Goal: Task Accomplishment & Management: Manage account settings

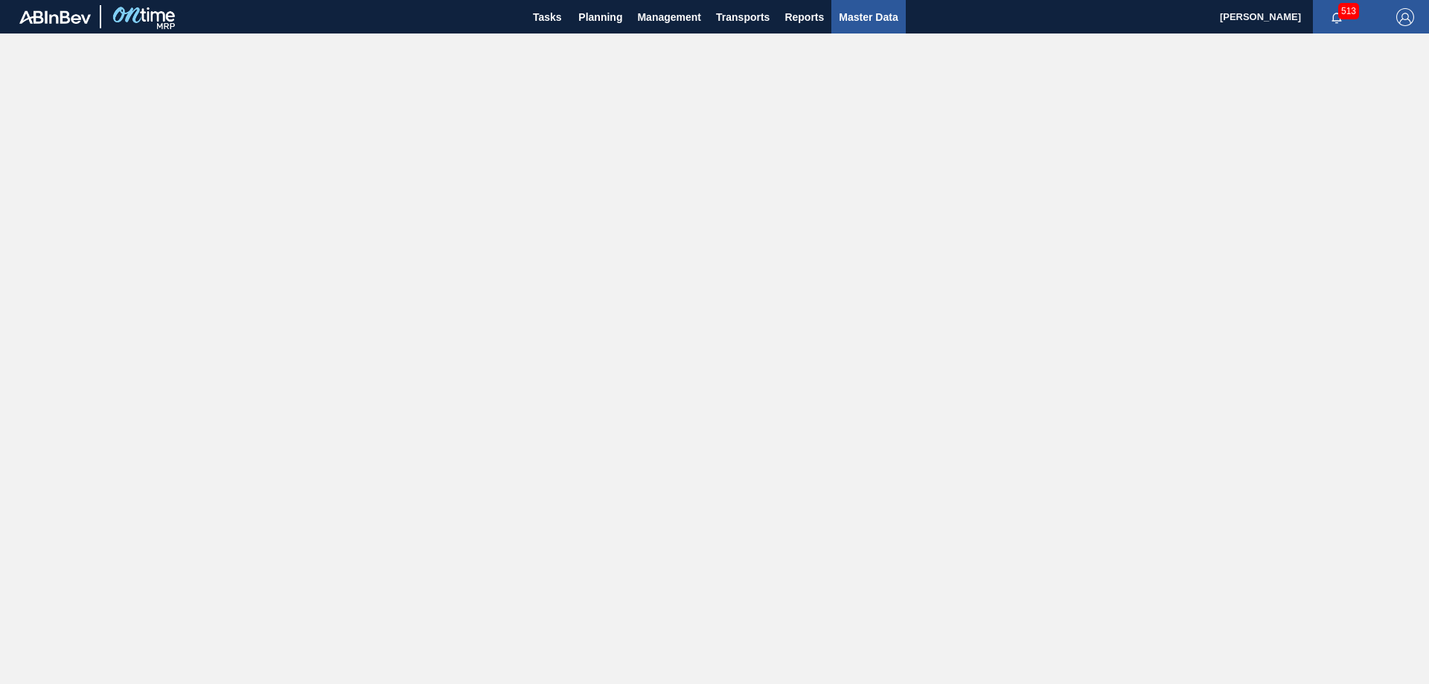
click at [869, 12] on span "Master Data" at bounding box center [868, 17] width 59 height 18
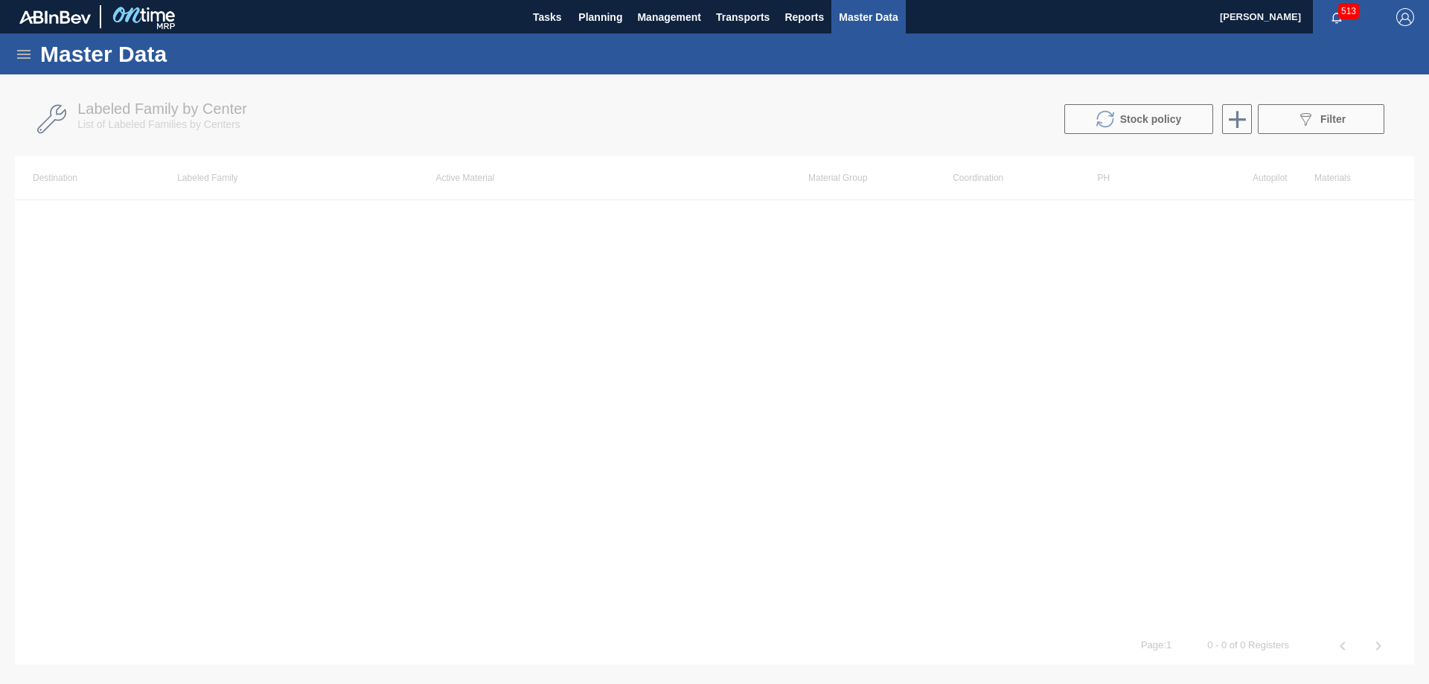
click at [24, 53] on icon at bounding box center [24, 54] width 18 height 18
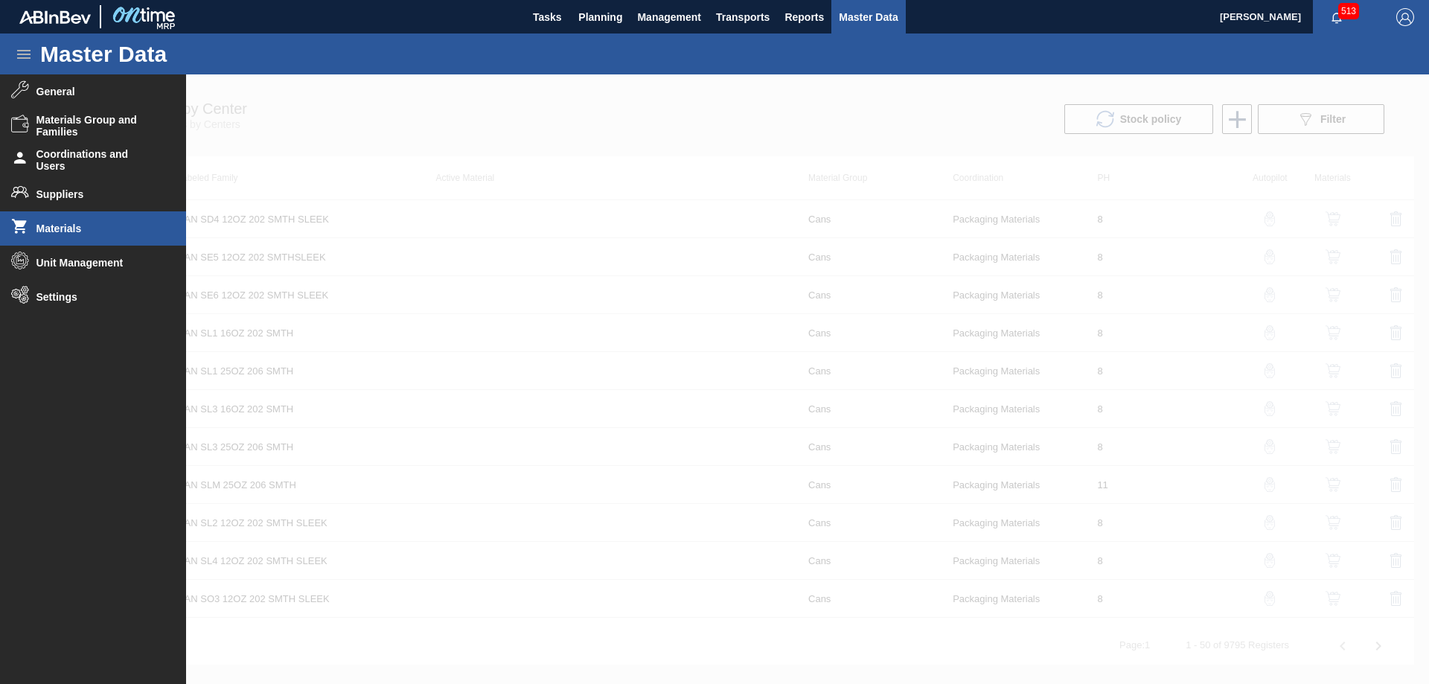
click at [72, 220] on li "Materials" at bounding box center [93, 228] width 186 height 34
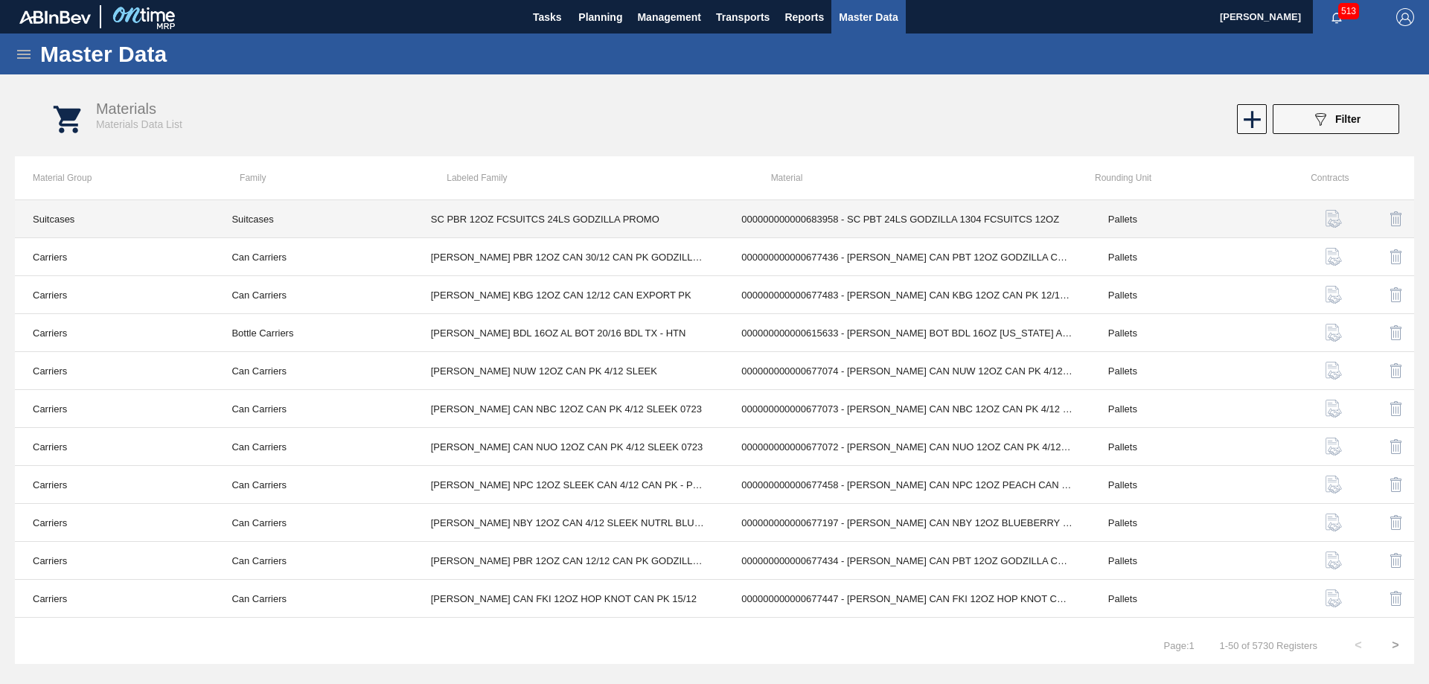
click at [1102, 217] on td "Pallets" at bounding box center [1189, 219] width 199 height 38
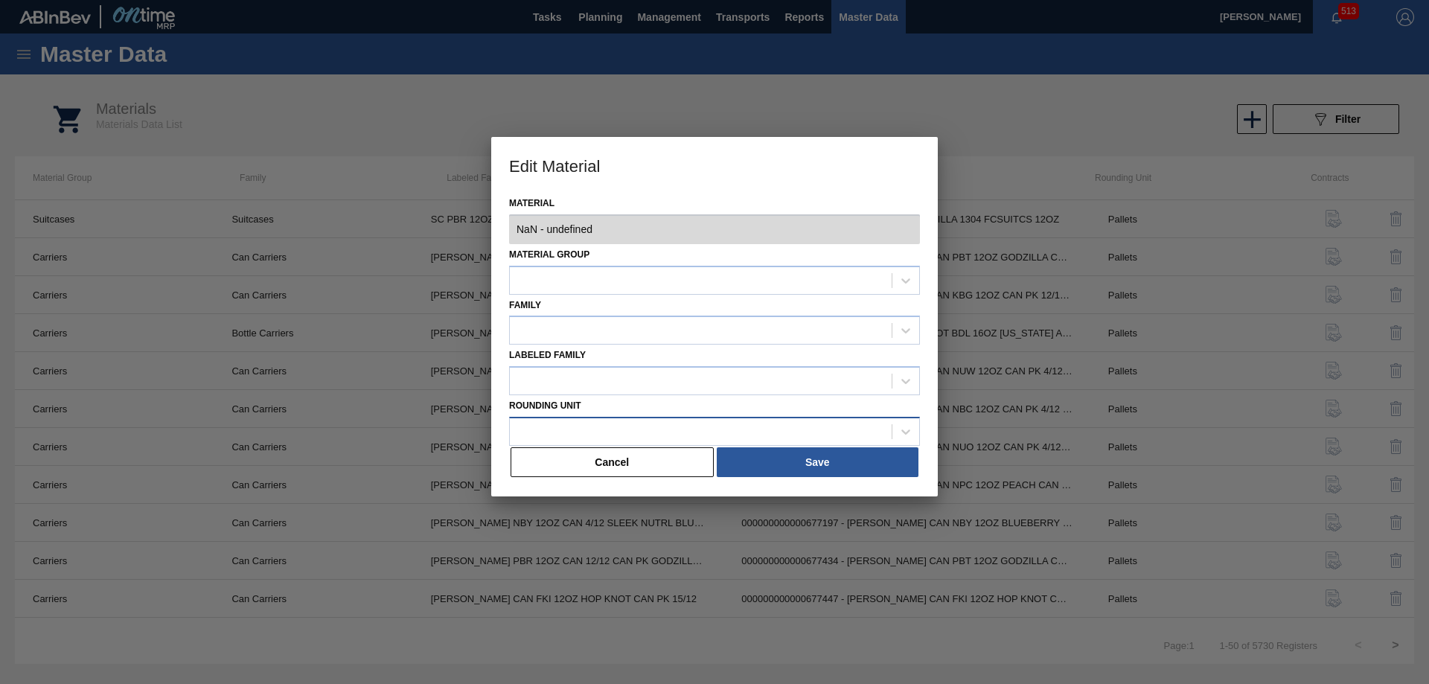
type input "683958 - 000000000000683958 - SC PBT 24LS GODZILLA 1304 FCSUITCS 12OZ"
click at [641, 472] on button "Cancel" at bounding box center [611, 462] width 203 height 30
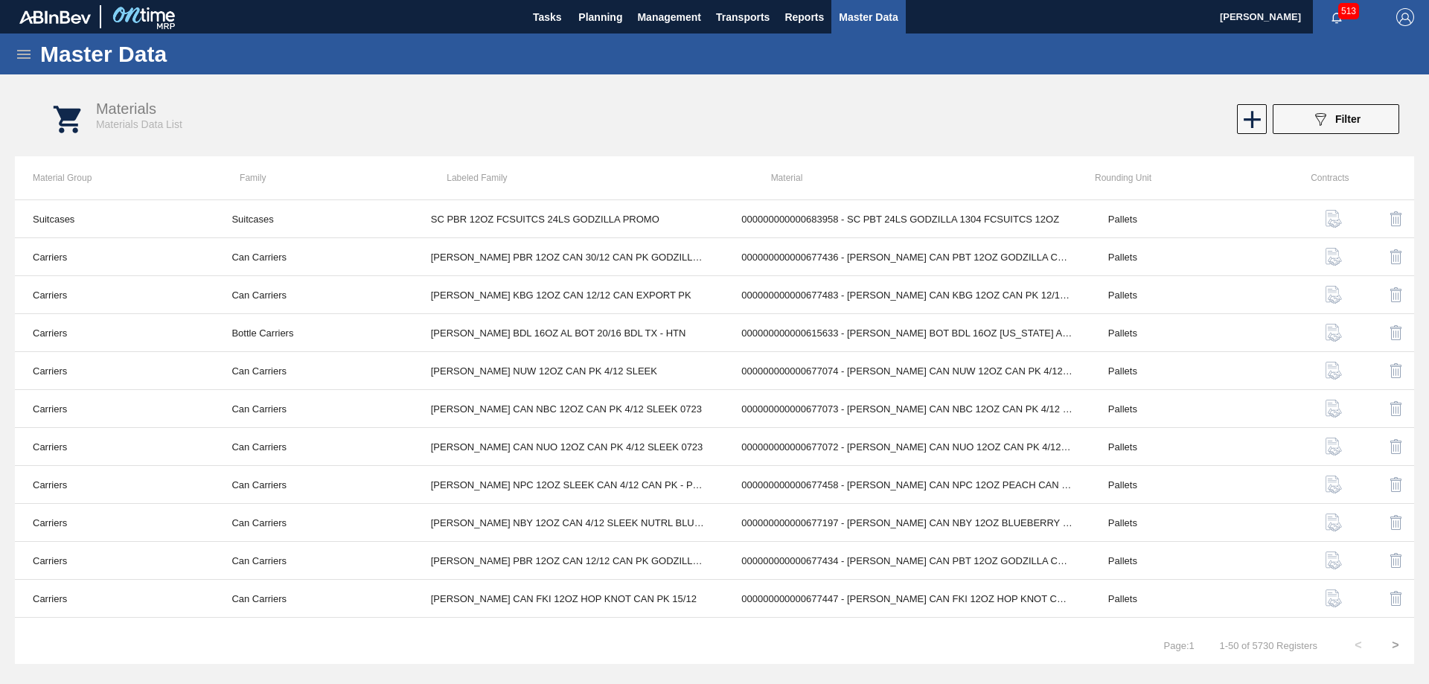
click at [19, 51] on icon at bounding box center [24, 54] width 18 height 18
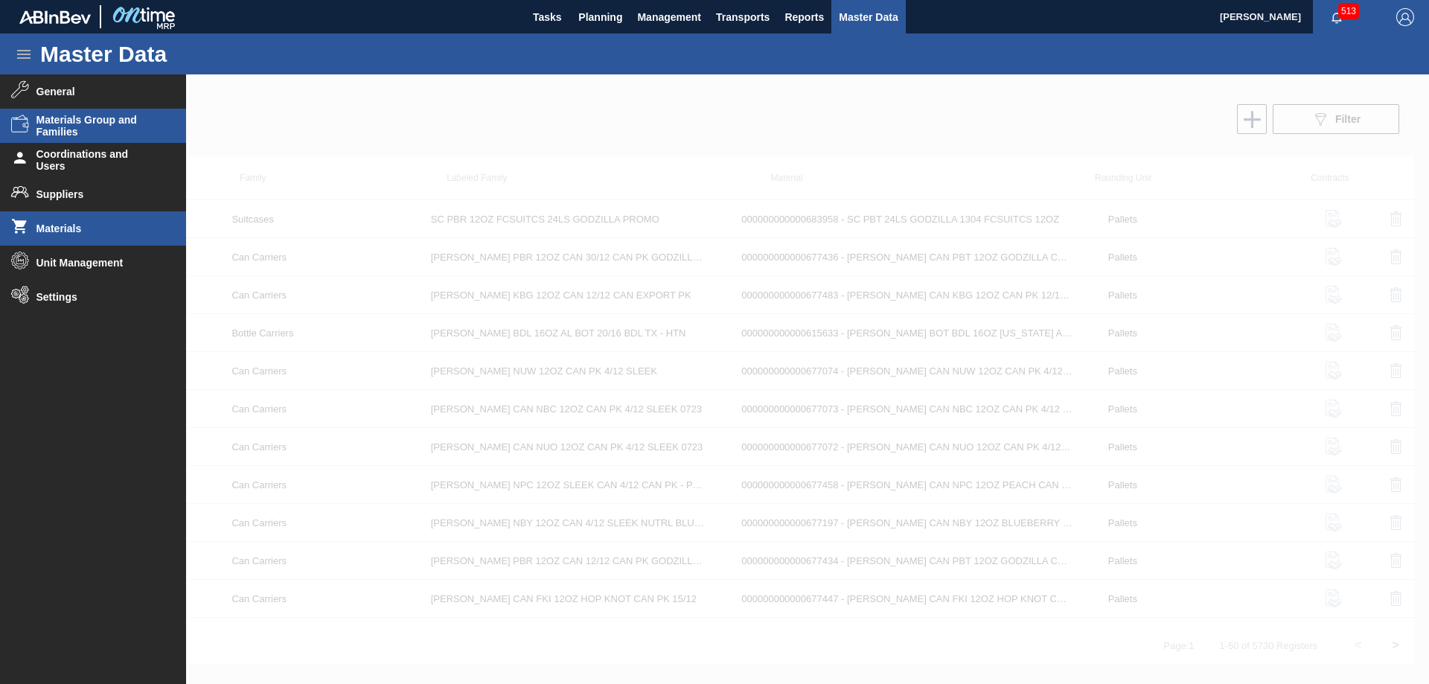
click at [70, 119] on span "Materials Group and Families" at bounding box center [97, 126] width 123 height 24
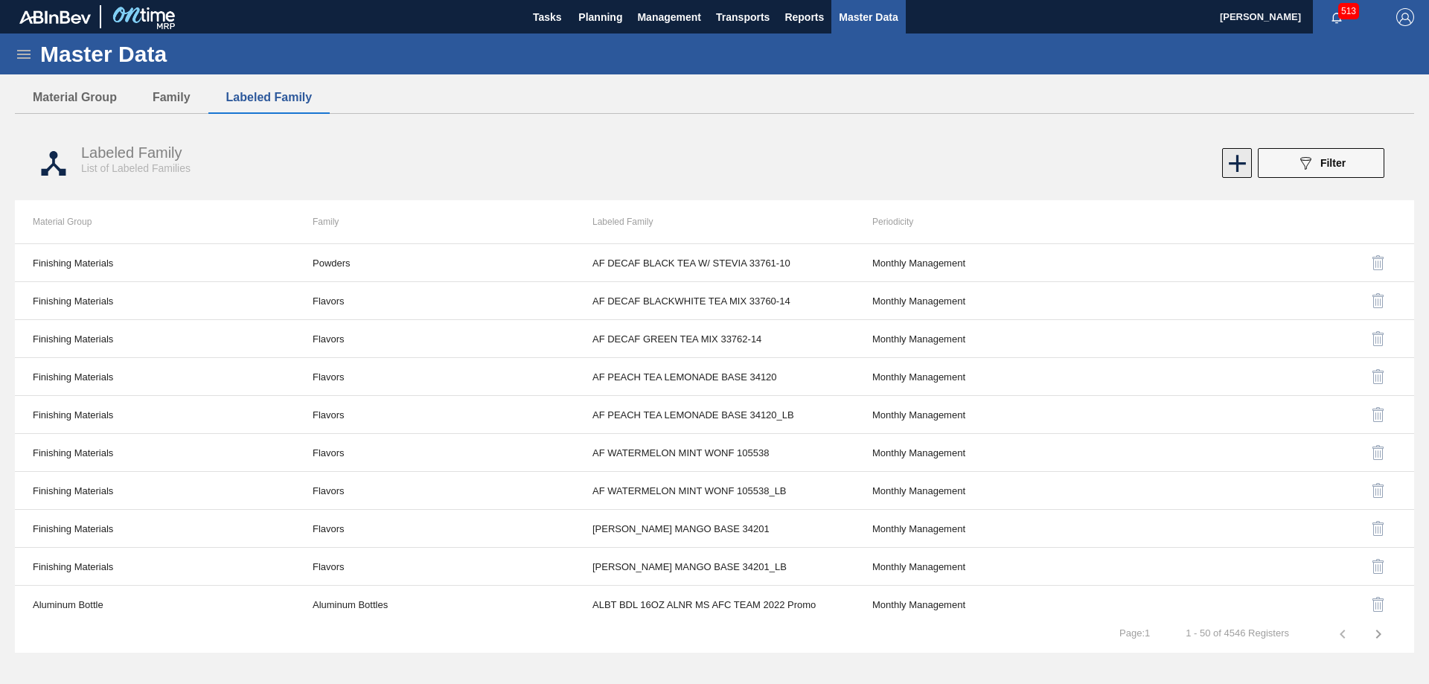
click at [1229, 162] on icon at bounding box center [1236, 163] width 17 height 17
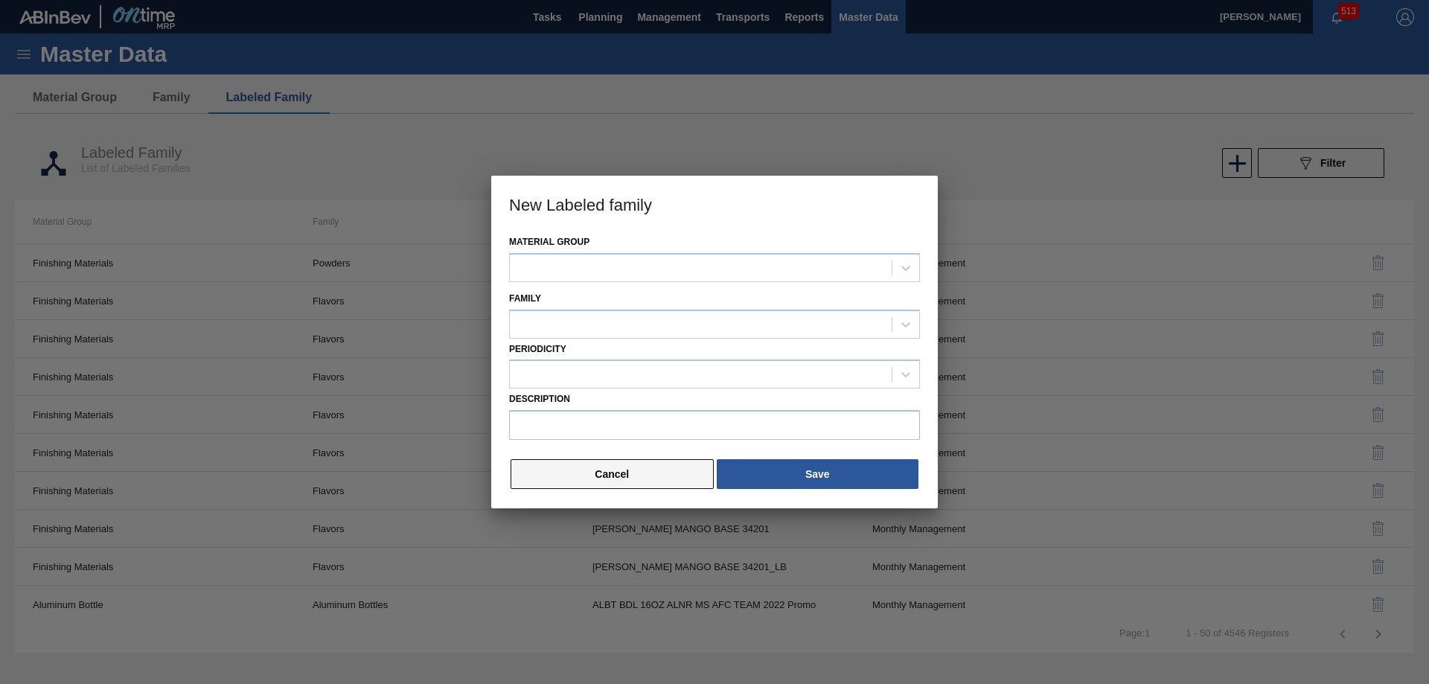
click at [615, 464] on button "Cancel" at bounding box center [611, 474] width 203 height 30
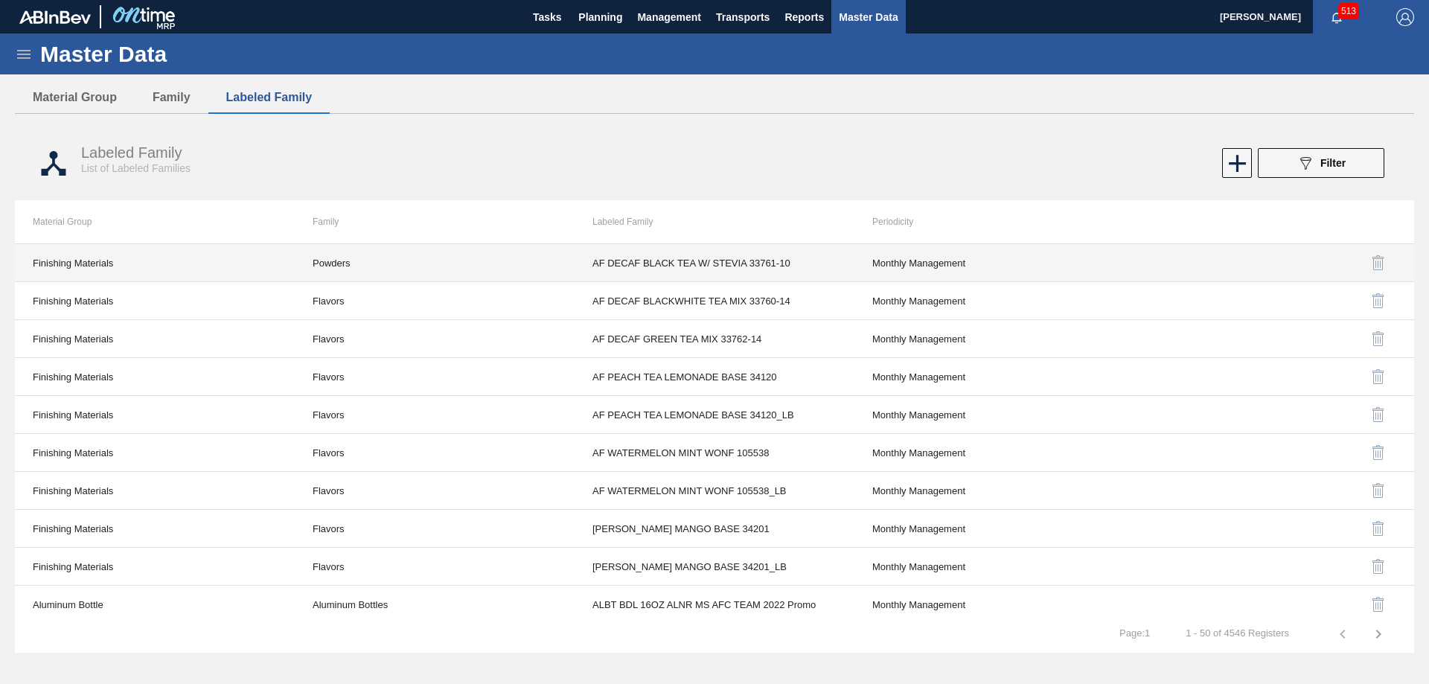
click at [750, 254] on td "AF DECAF BLACK TEA W/ STEVIA 33761-10" at bounding box center [714, 263] width 280 height 38
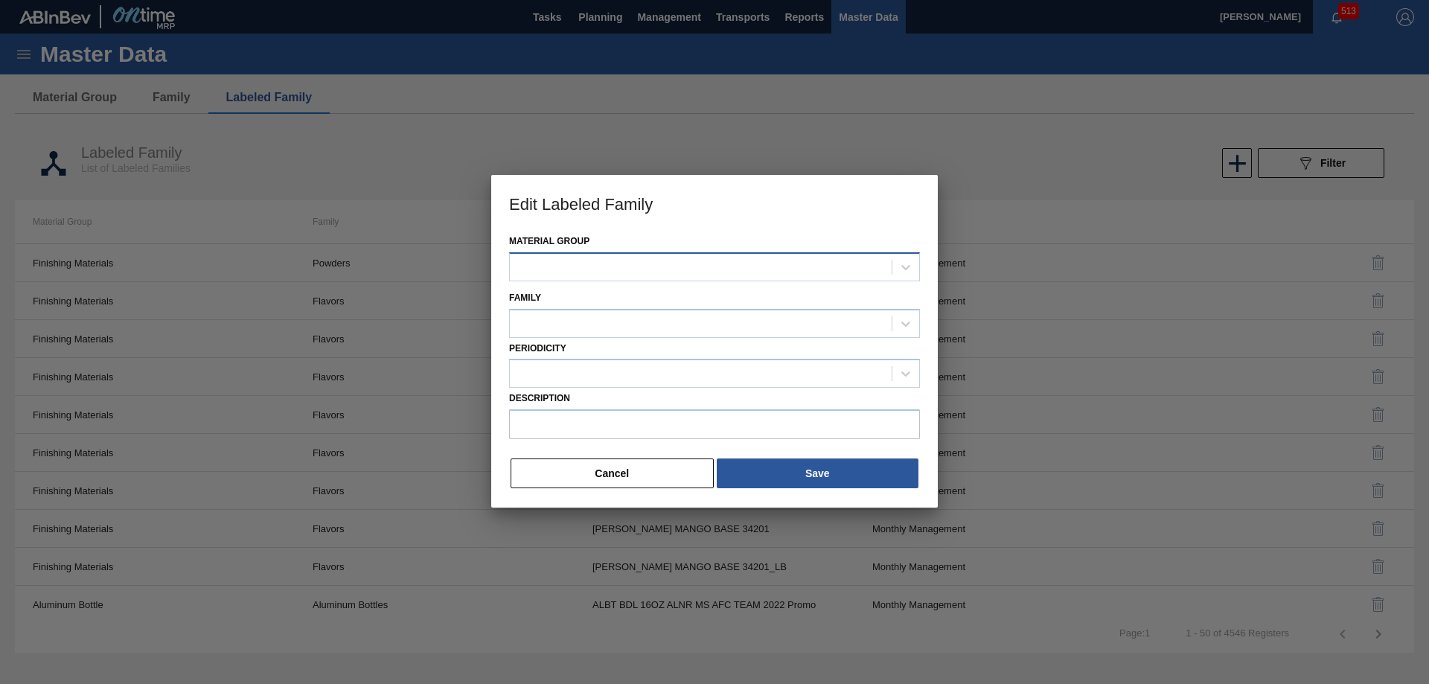
type input "AF DECAF BLACK TEA W/ STEVIA 33761-10"
click at [645, 469] on button "Cancel" at bounding box center [611, 474] width 203 height 30
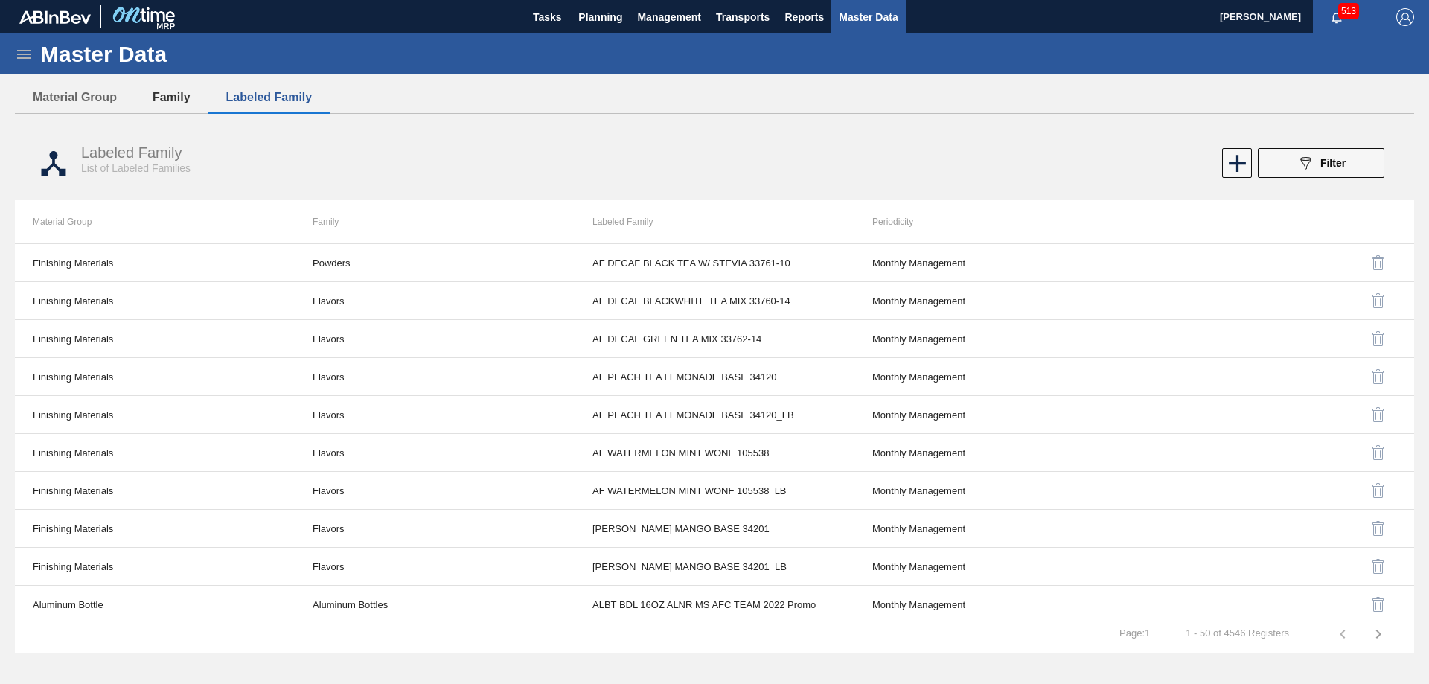
drag, startPoint x: 173, startPoint y: 84, endPoint x: 214, endPoint y: 100, distance: 44.1
click at [173, 85] on button "Family" at bounding box center [172, 97] width 74 height 31
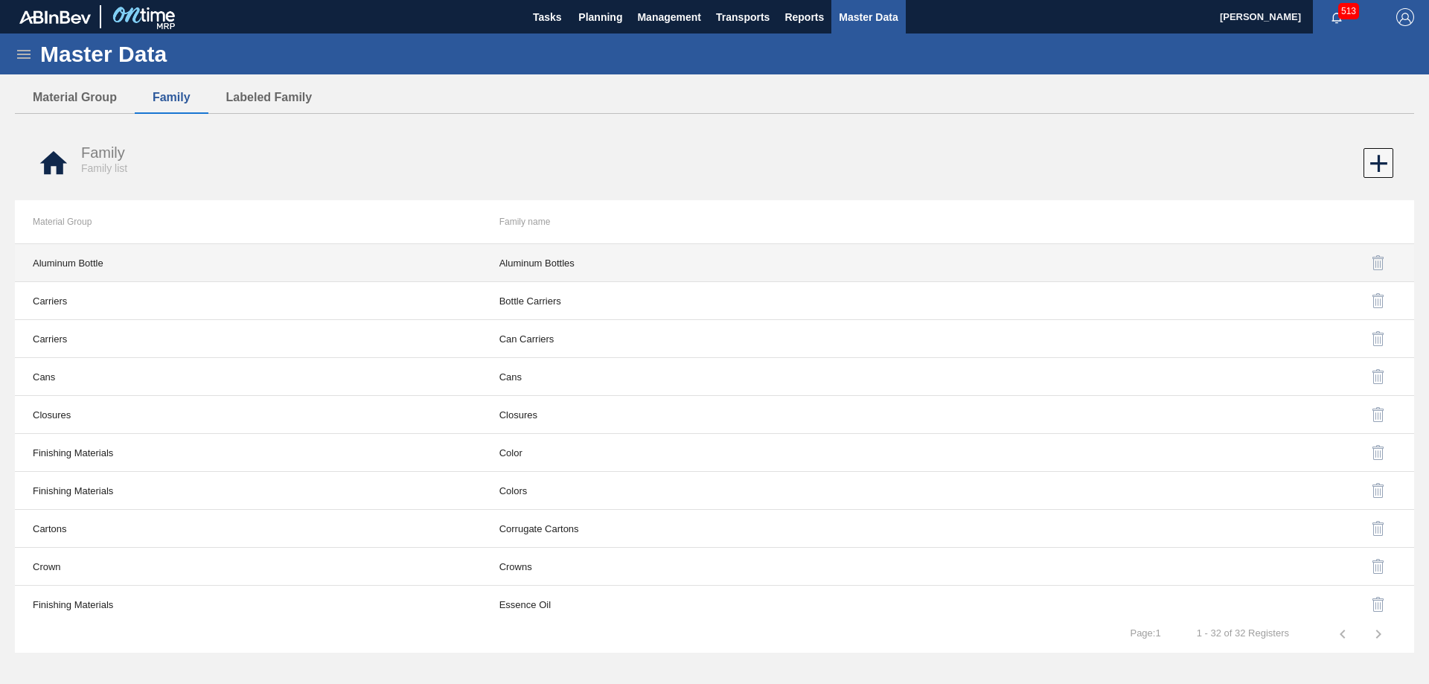
click at [542, 262] on td "Aluminum Bottles" at bounding box center [714, 263] width 467 height 38
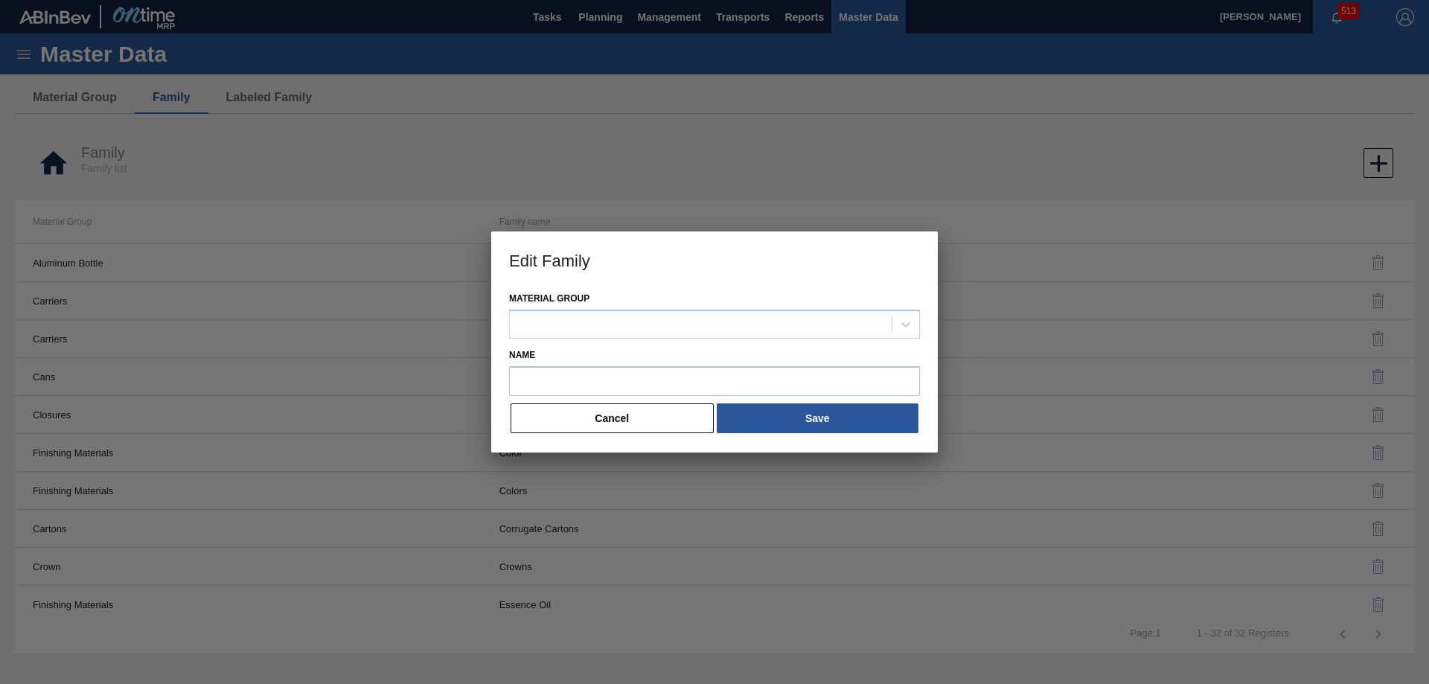
type input "Aluminum Bottles"
click at [642, 418] on button "Cancel" at bounding box center [611, 418] width 203 height 30
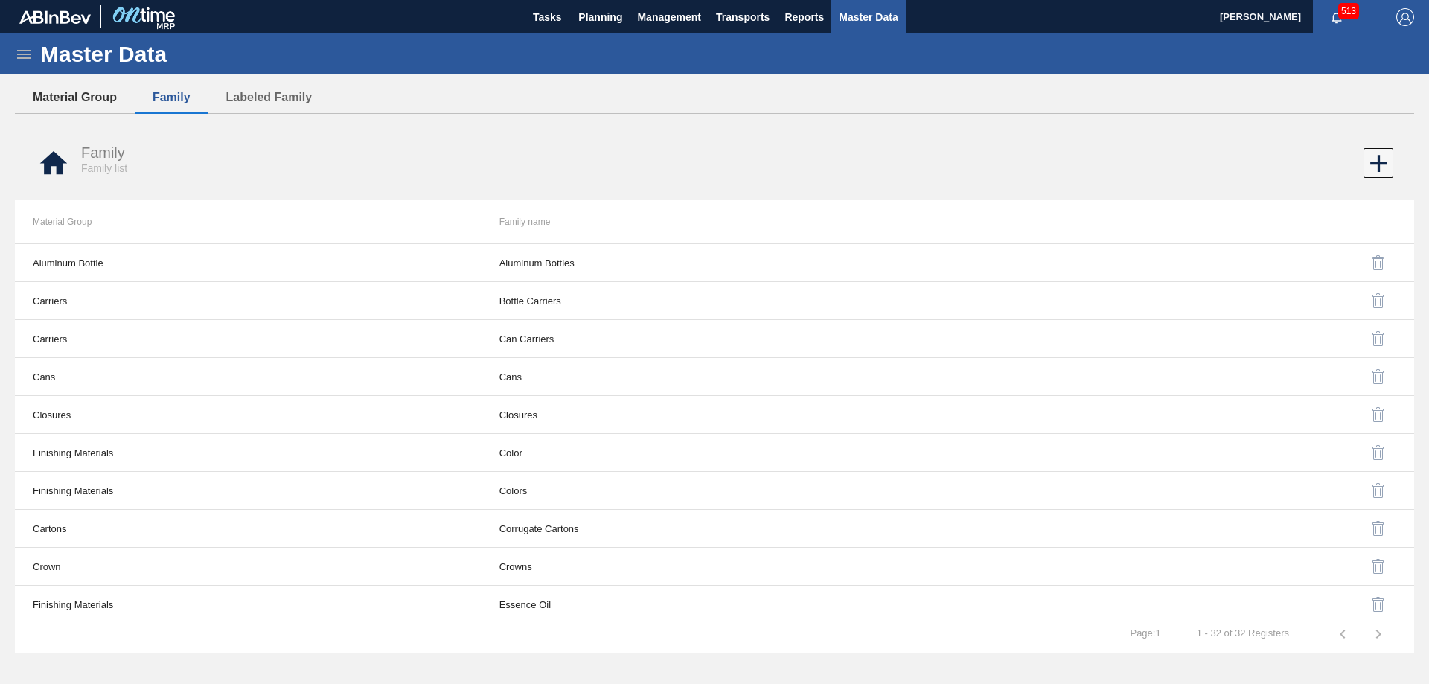
click at [76, 101] on button "Material Group" at bounding box center [75, 97] width 120 height 31
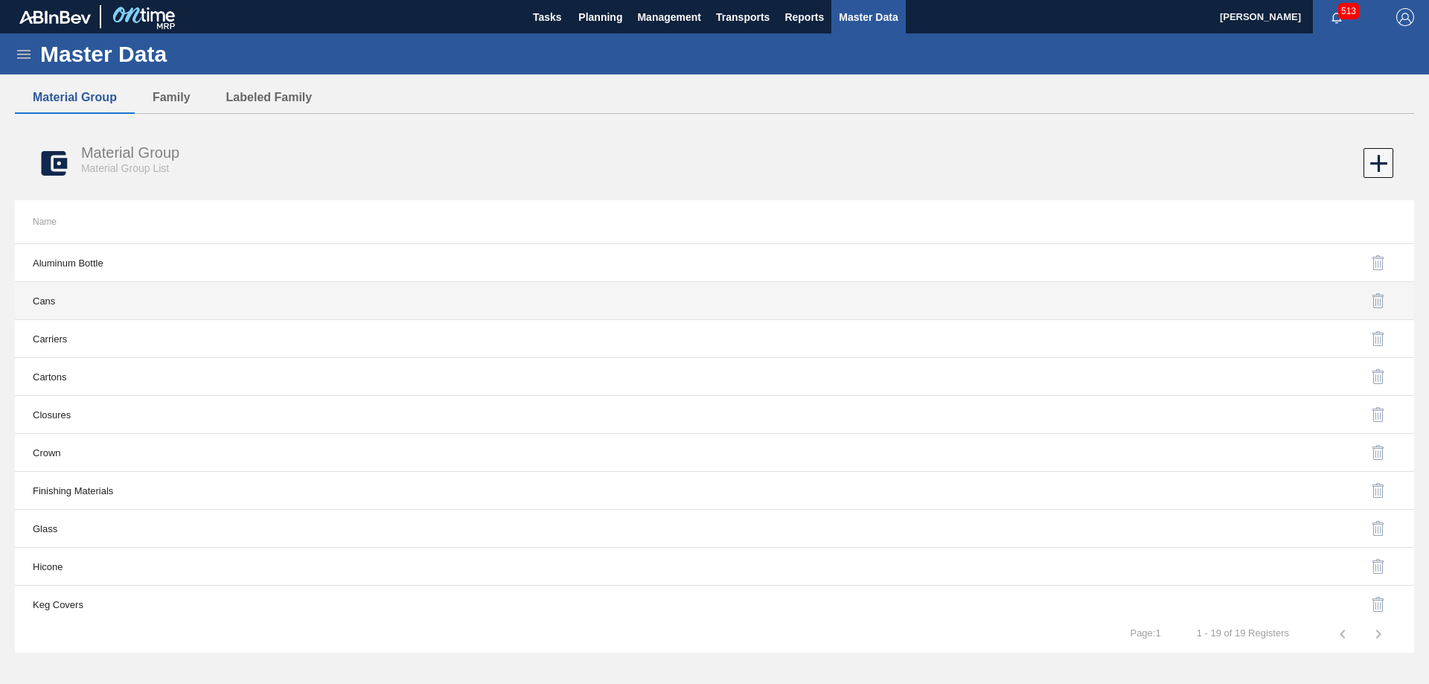
click at [499, 300] on td "Cans" at bounding box center [364, 301] width 699 height 38
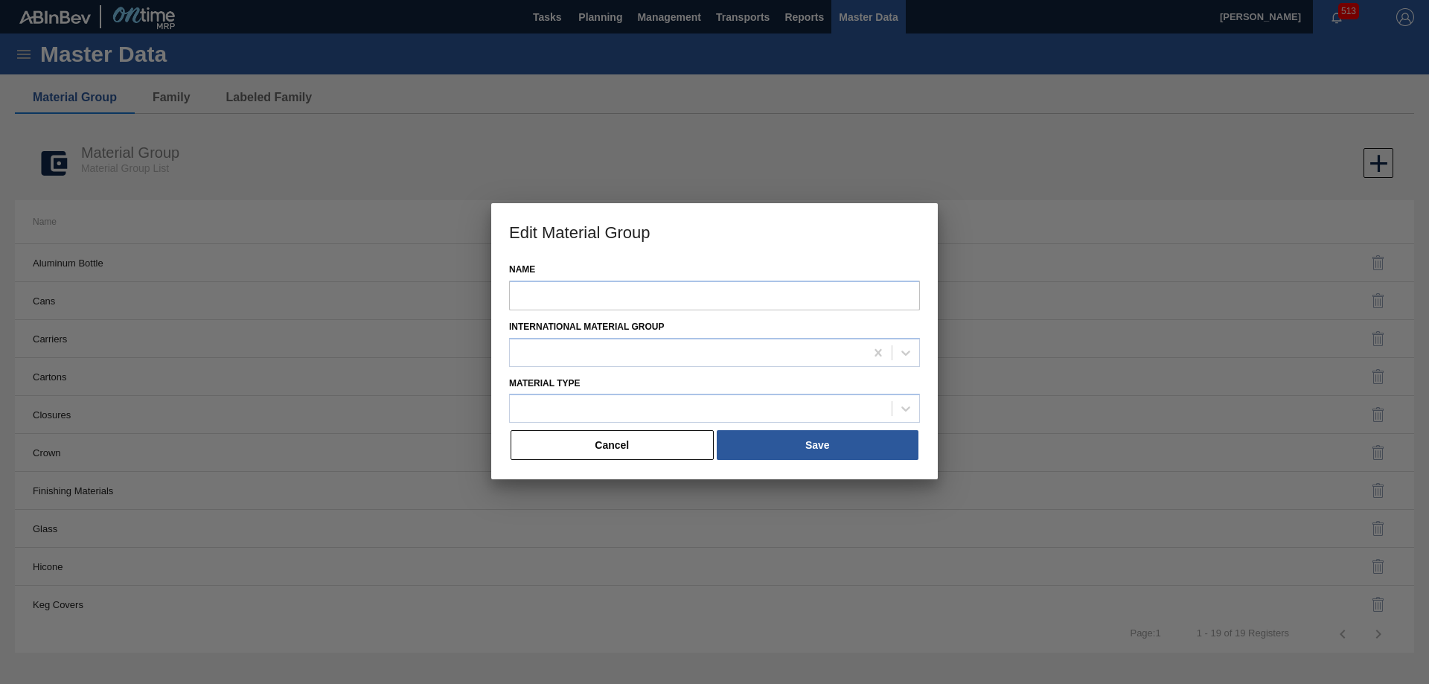
type input "Cans"
click at [602, 449] on button "Cancel" at bounding box center [611, 446] width 203 height 30
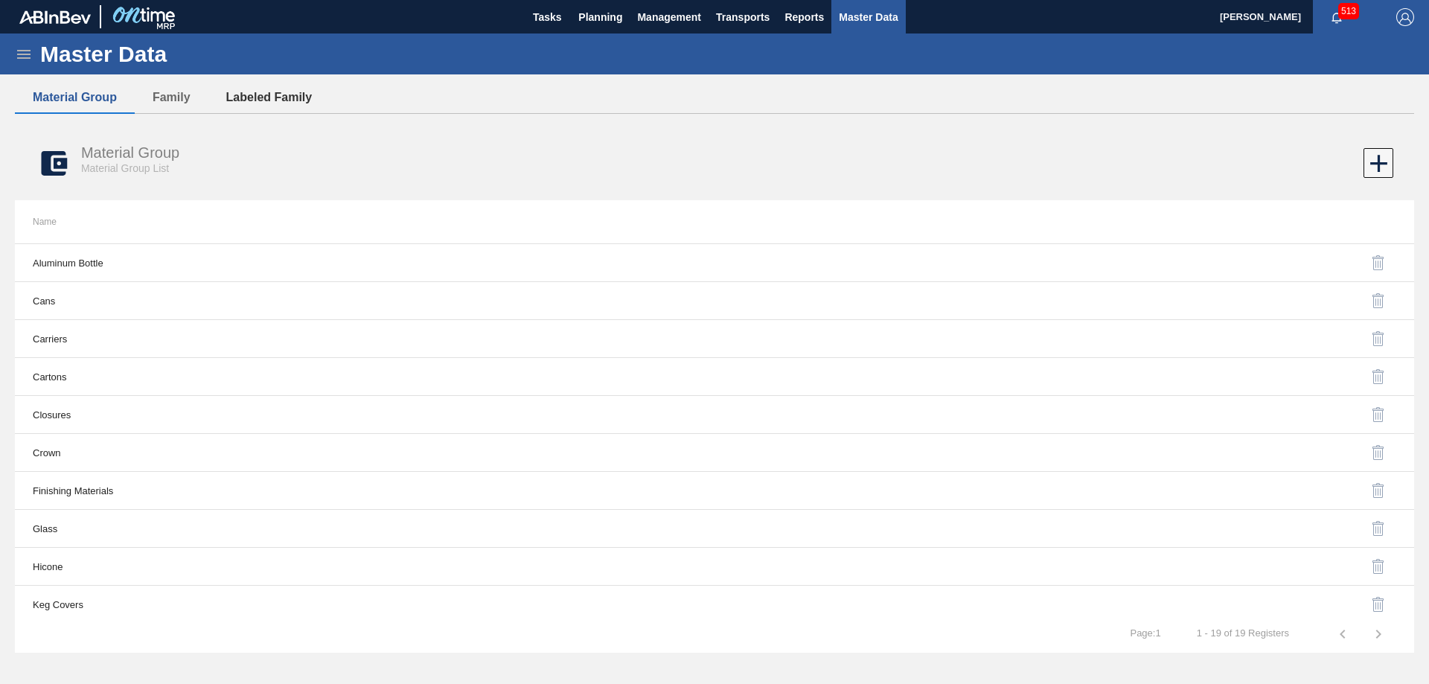
drag, startPoint x: 249, startPoint y: 82, endPoint x: 258, endPoint y: 89, distance: 11.6
click at [249, 83] on button "Labeled Family" at bounding box center [269, 97] width 122 height 31
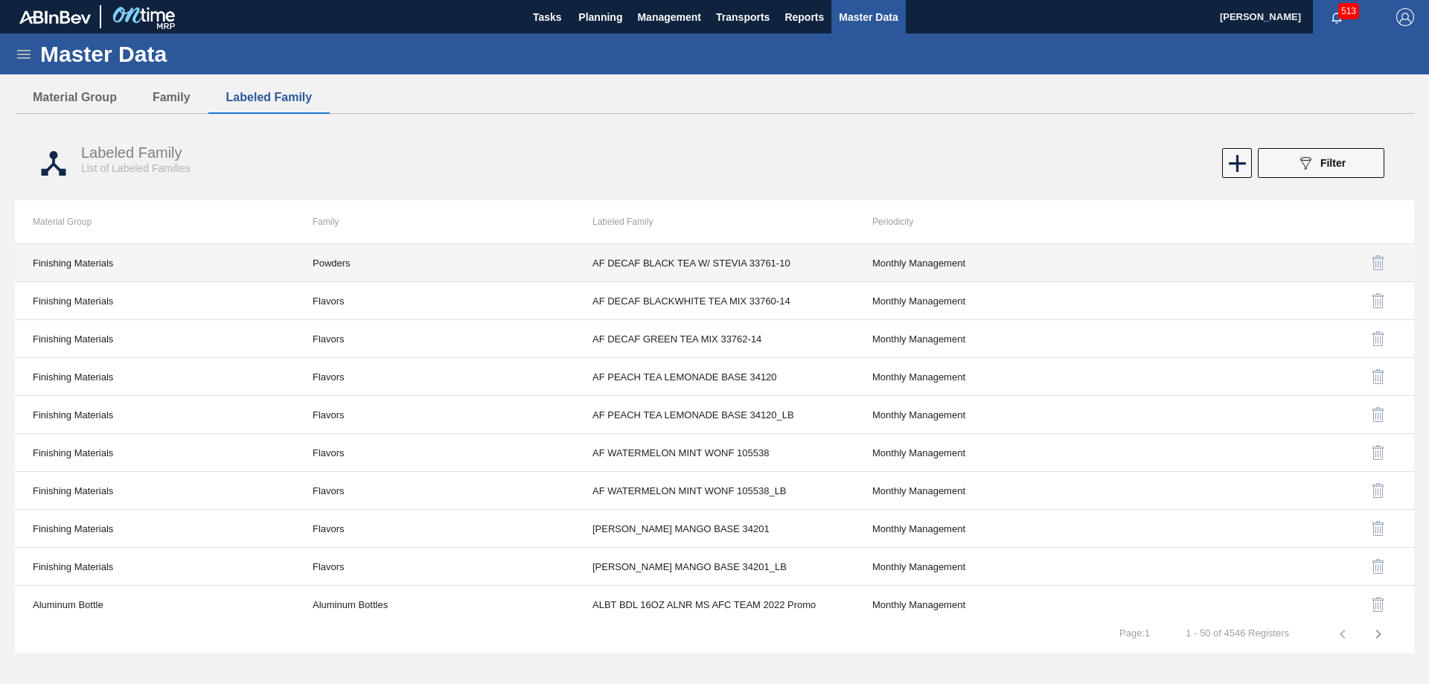
click at [342, 257] on td "Powders" at bounding box center [435, 263] width 280 height 38
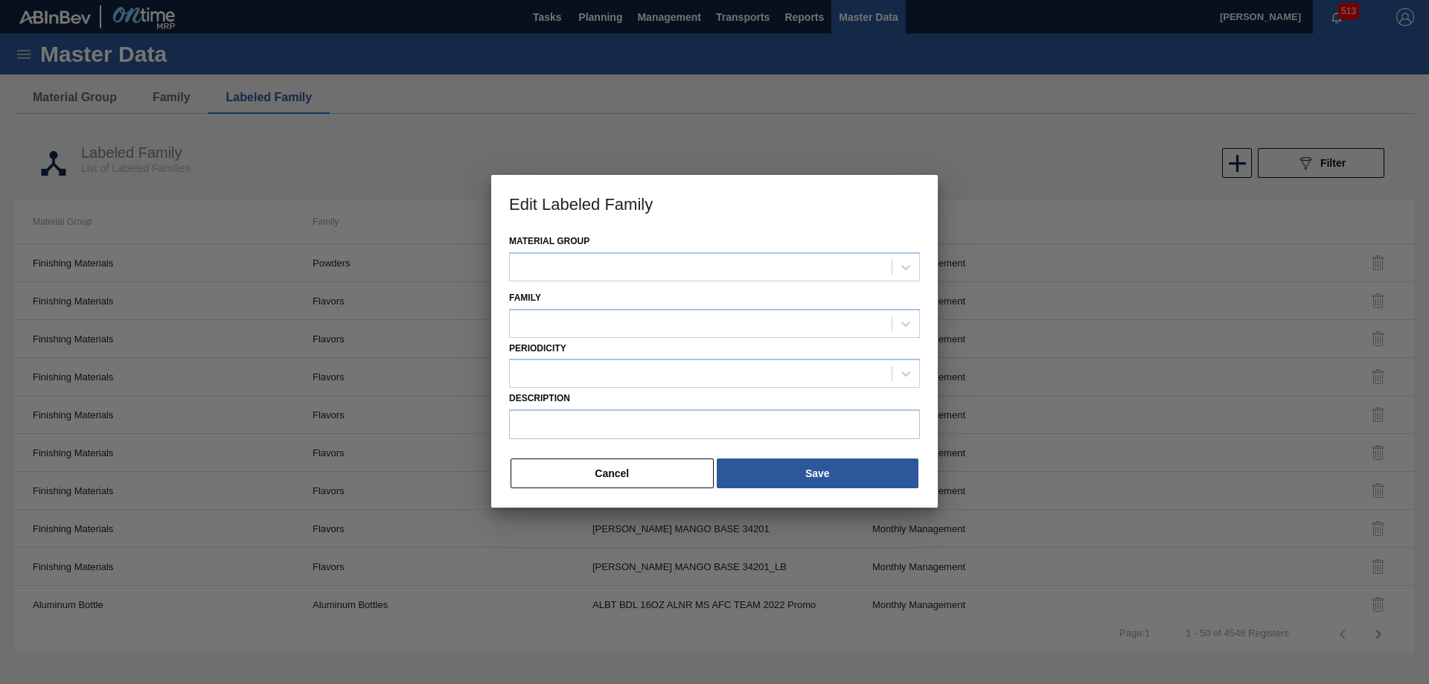
type input "AF DECAF BLACK TEA W/ STEVIA 33761-10"
click at [606, 464] on button "Cancel" at bounding box center [611, 474] width 203 height 30
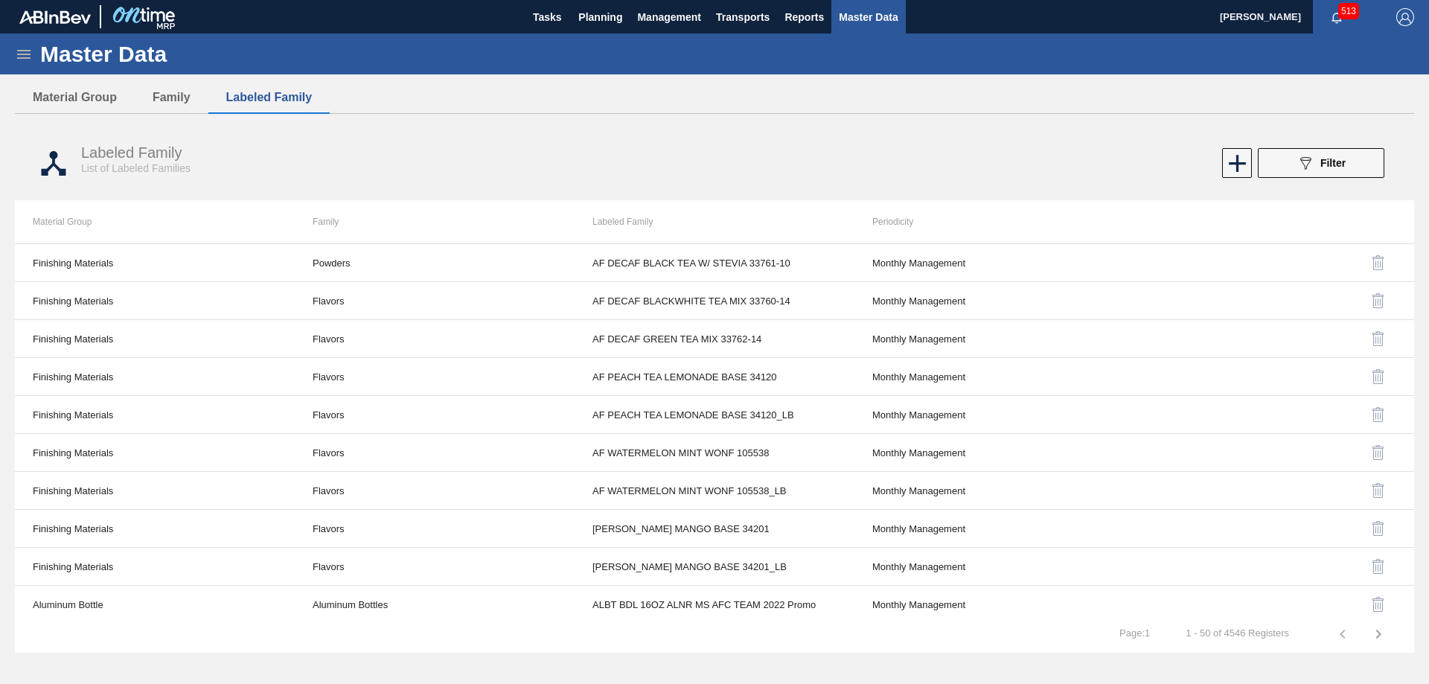
click at [28, 53] on icon at bounding box center [24, 54] width 18 height 18
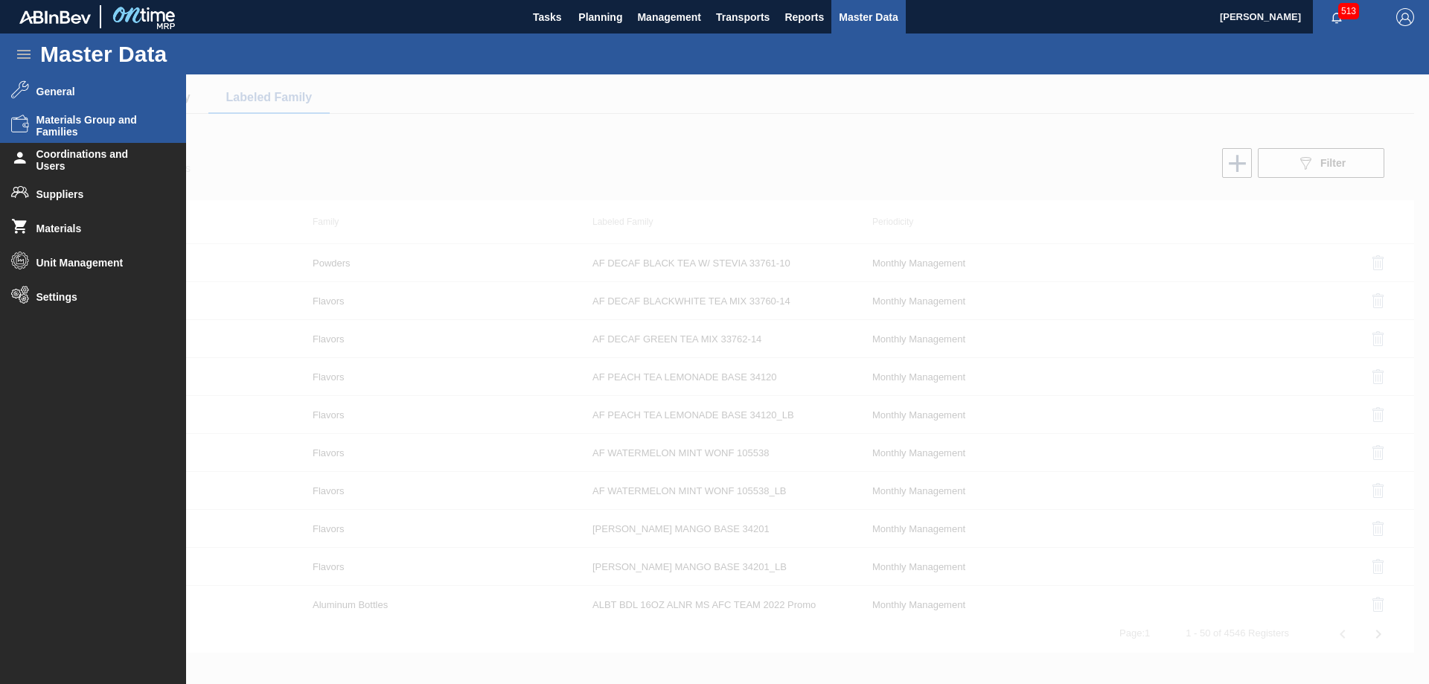
click at [78, 89] on span "General" at bounding box center [97, 92] width 123 height 12
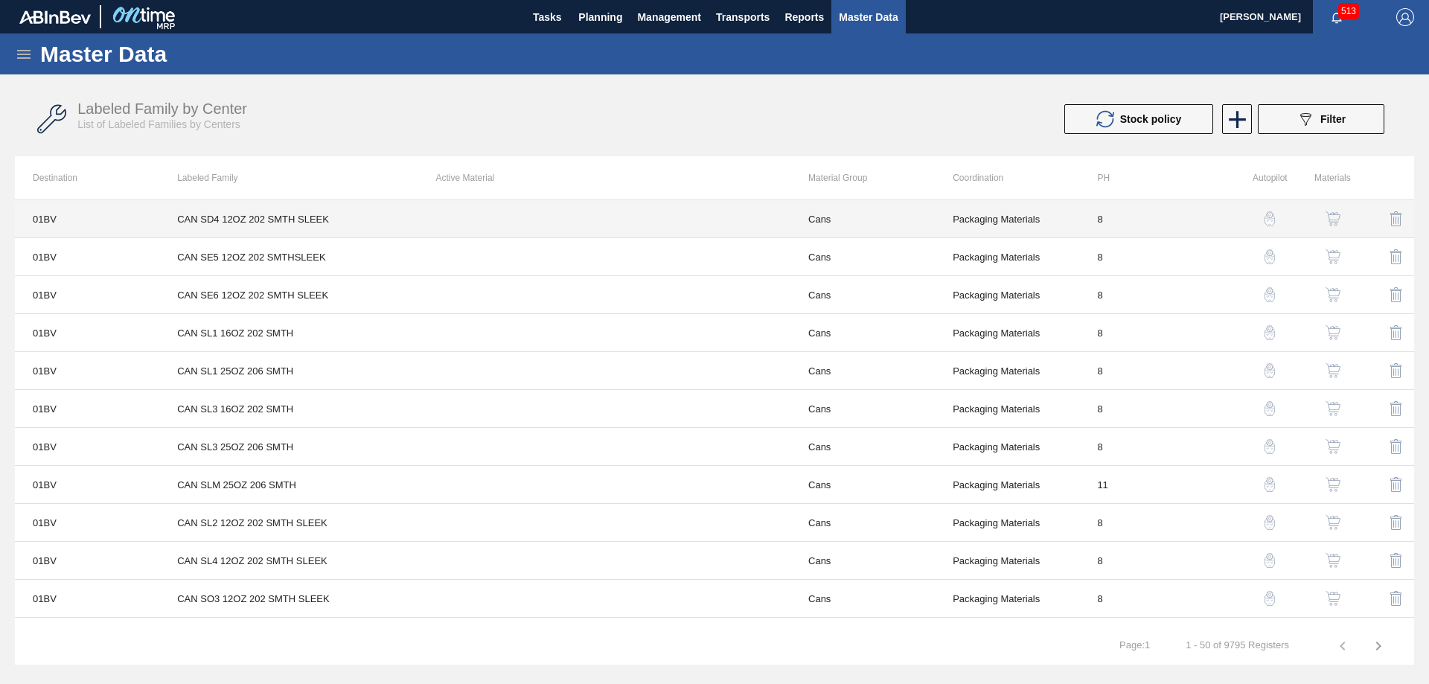
click at [538, 225] on td at bounding box center [604, 219] width 372 height 38
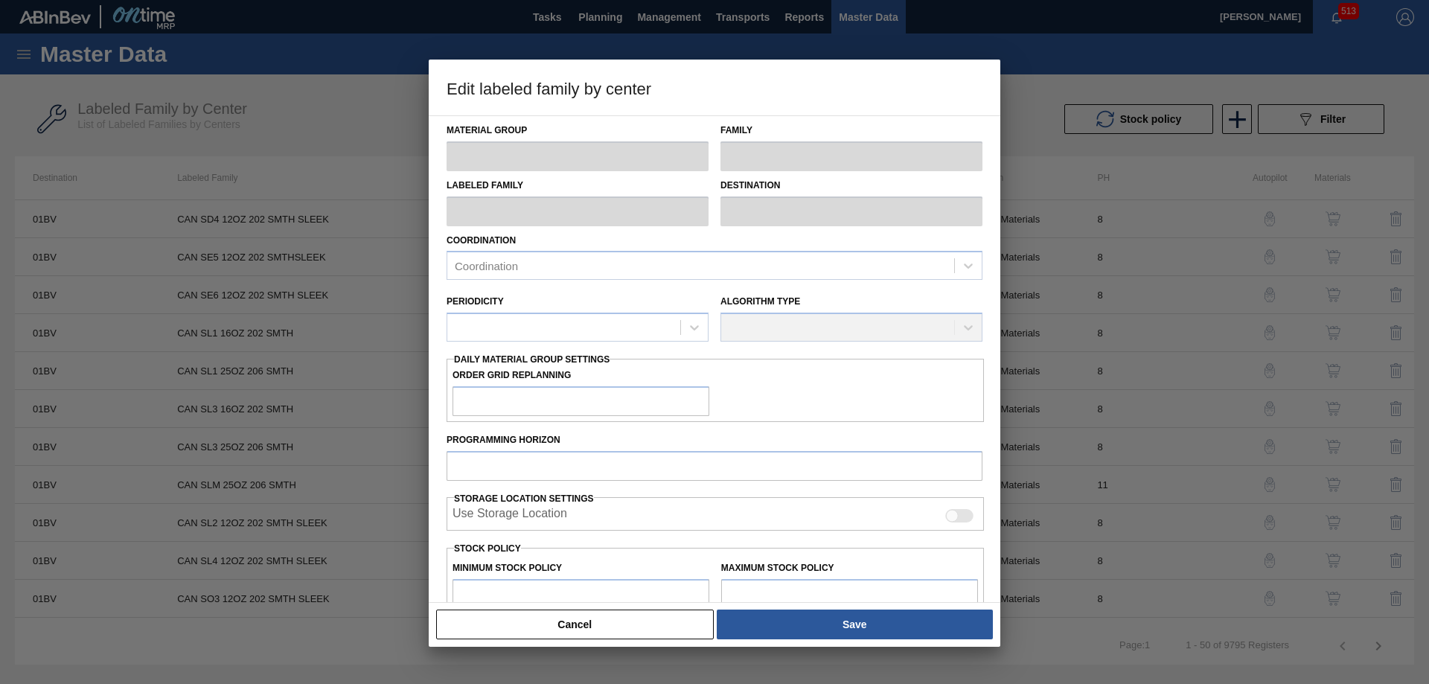
type input "Cans"
type input "CAN SD4 12OZ 202 SMTH SLEEK"
type input "01BV - [GEOGRAPHIC_DATA] Brewery"
type input "8"
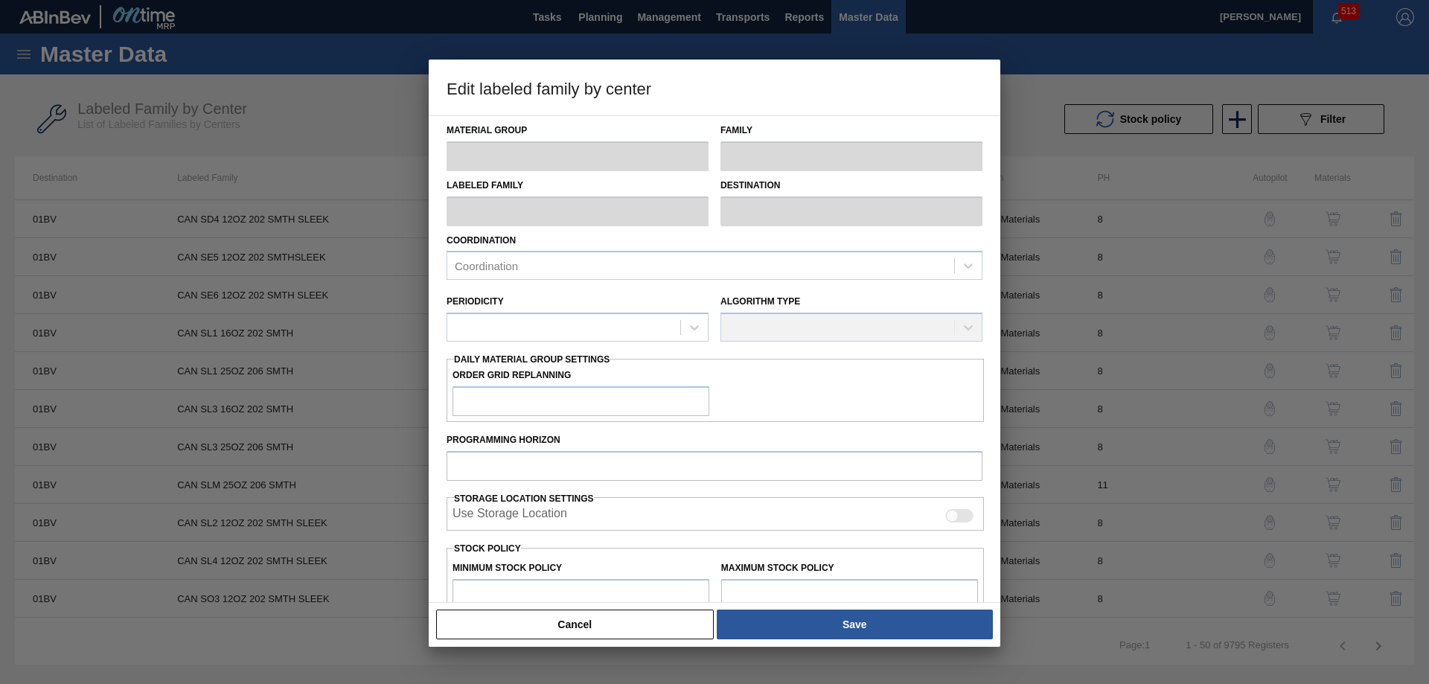
type input "0"
type input "10,000,000"
type input "0"
checkbox input "true"
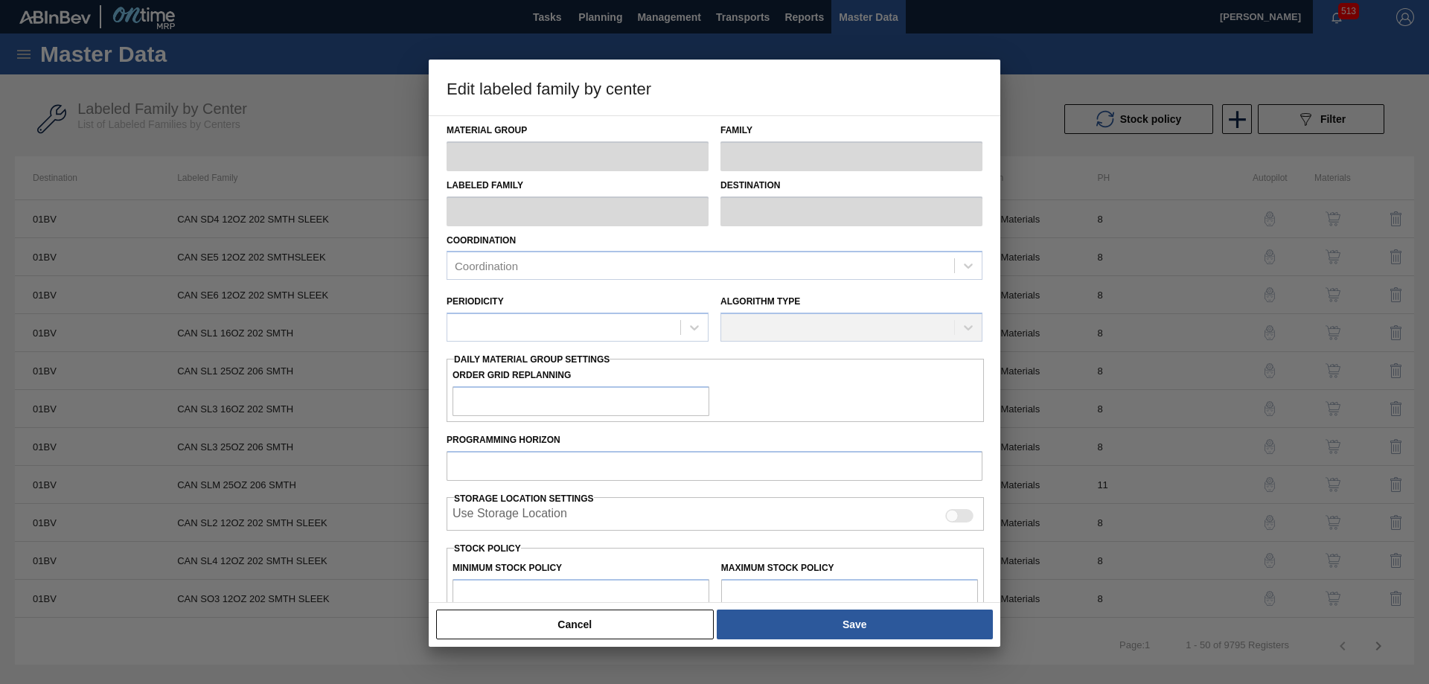
checkbox input "true"
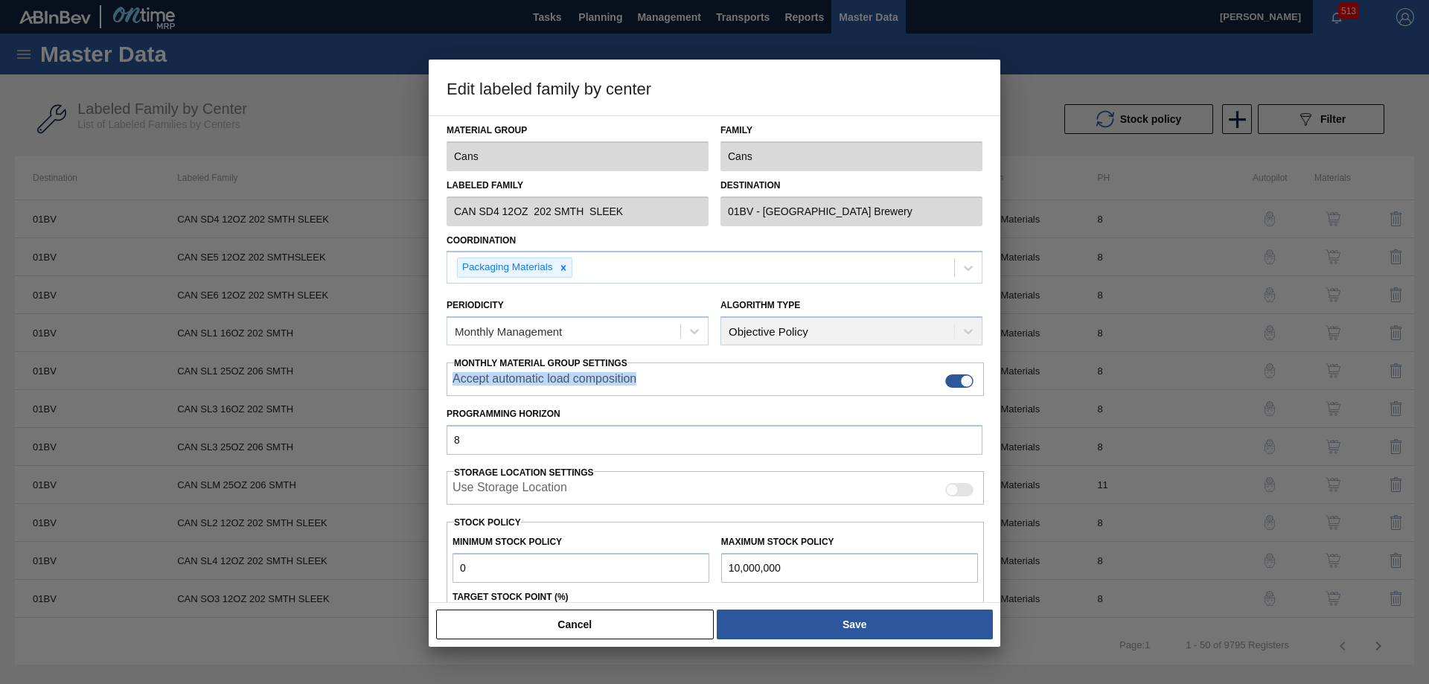
drag, startPoint x: 450, startPoint y: 379, endPoint x: 647, endPoint y: 385, distance: 196.5
click at [647, 385] on div "Accept automatic load composition" at bounding box center [714, 381] width 537 height 18
click at [622, 292] on div "Periodicity Monthly Management" at bounding box center [577, 319] width 274 height 65
click at [638, 626] on button "Cancel" at bounding box center [575, 624] width 278 height 30
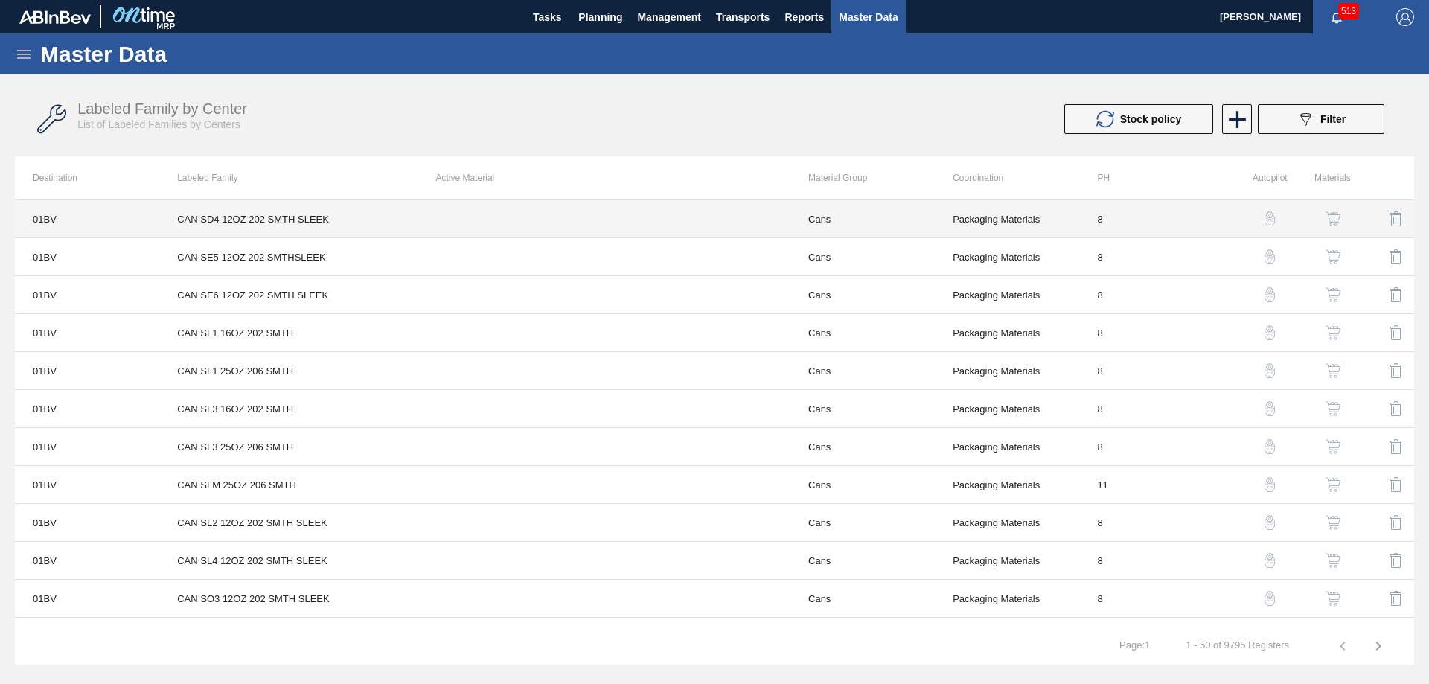
click at [700, 228] on td at bounding box center [604, 219] width 372 height 38
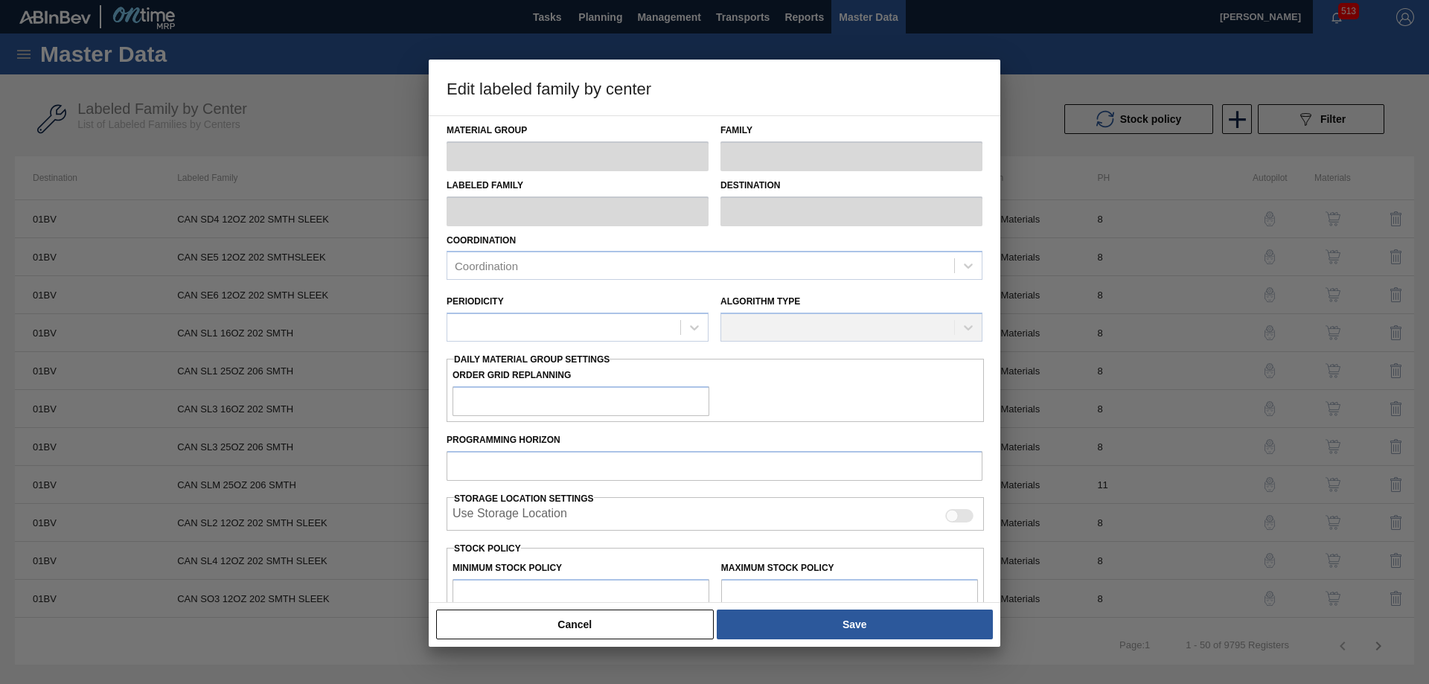
type input "Cans"
type input "CAN SD4 12OZ 202 SMTH SLEEK"
type input "01BV - [GEOGRAPHIC_DATA] Brewery"
type input "8"
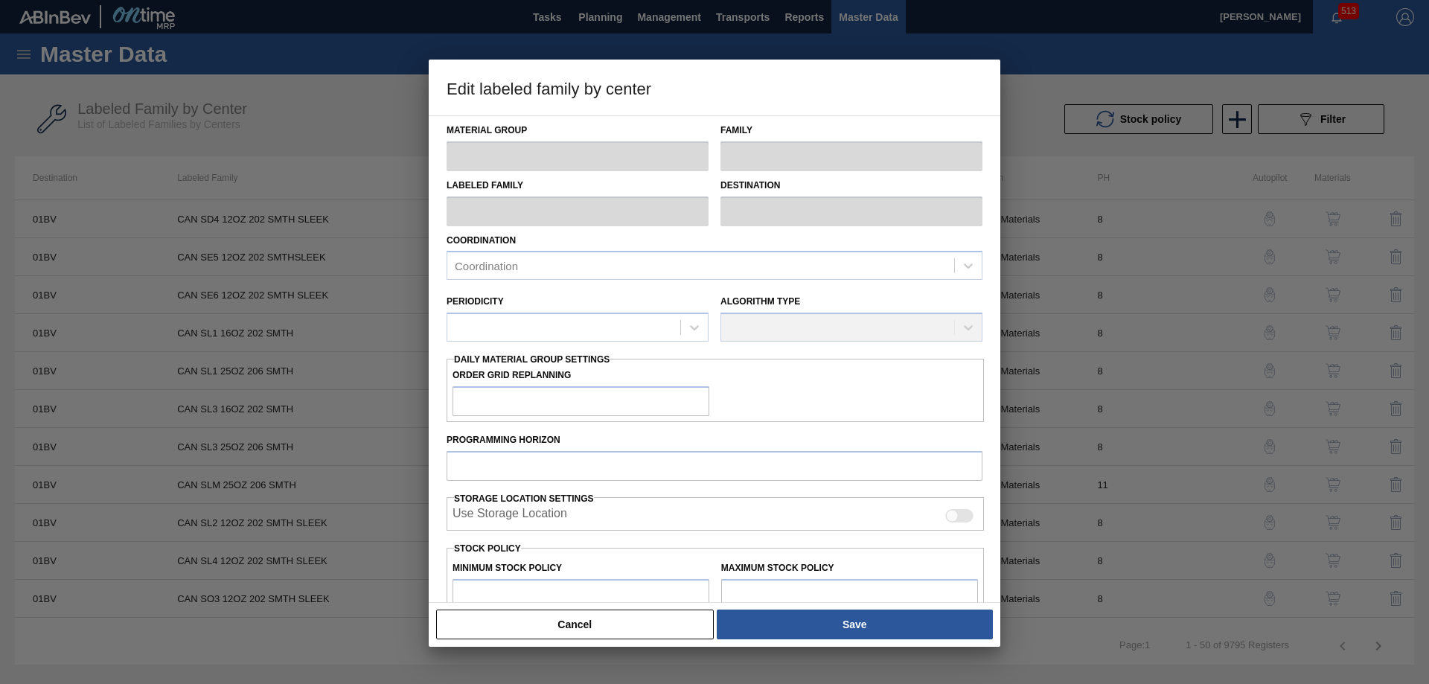
type input "0"
type input "10,000,000"
type input "0"
checkbox input "true"
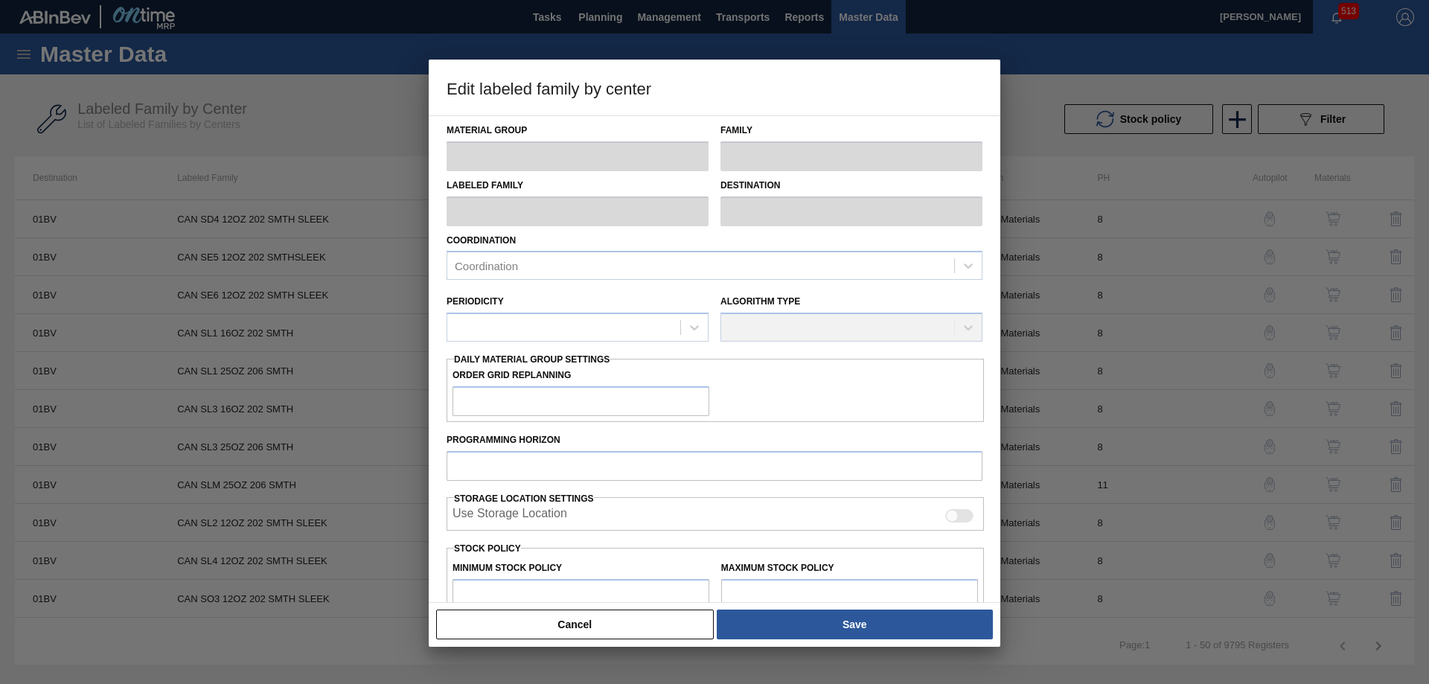
checkbox input "true"
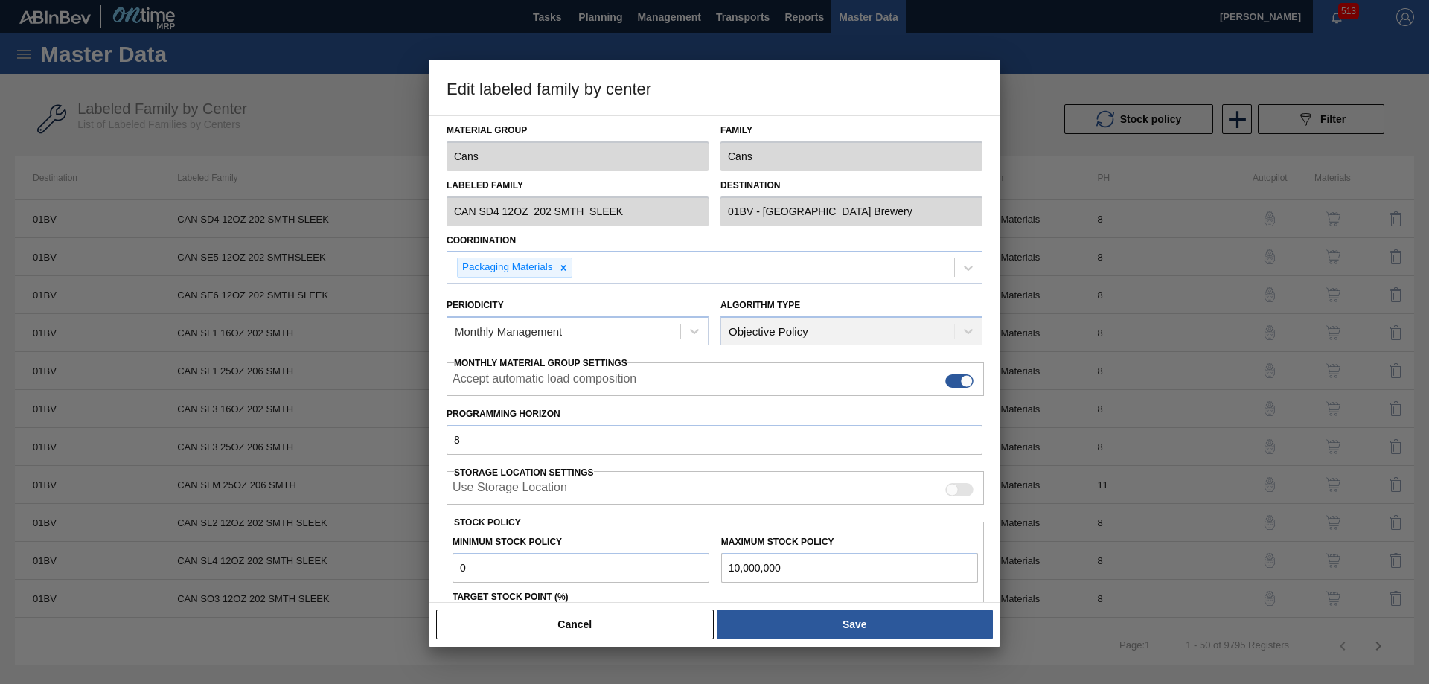
scroll to position [74, 0]
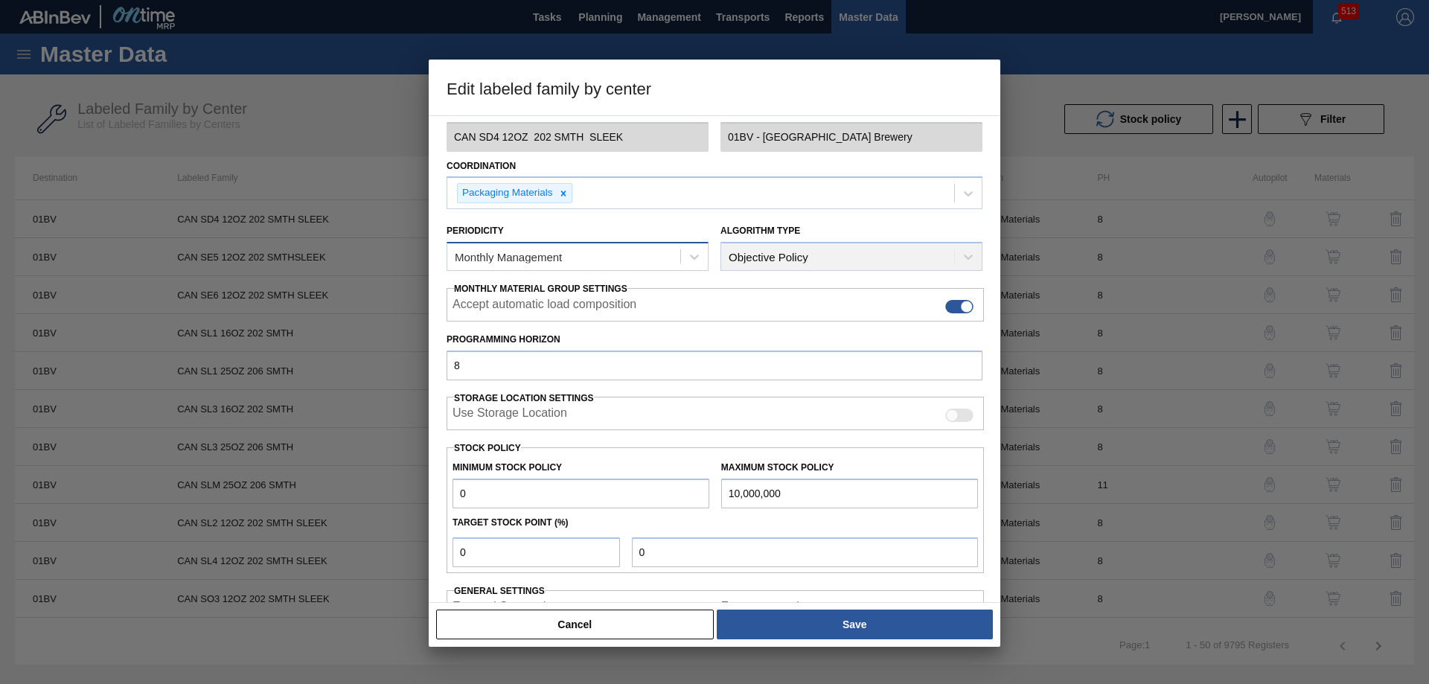
click at [521, 257] on div "Monthly Management" at bounding box center [508, 257] width 107 height 13
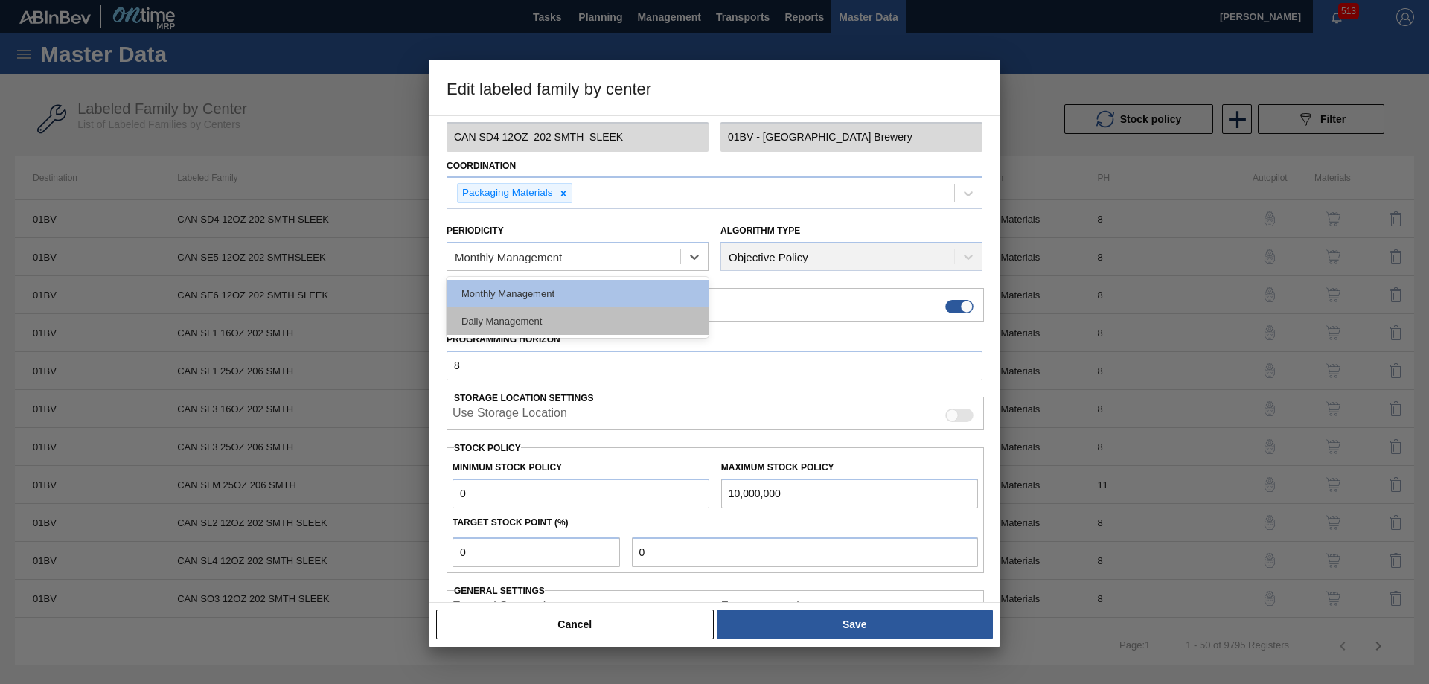
click at [531, 315] on div "Daily Management" at bounding box center [577, 321] width 262 height 28
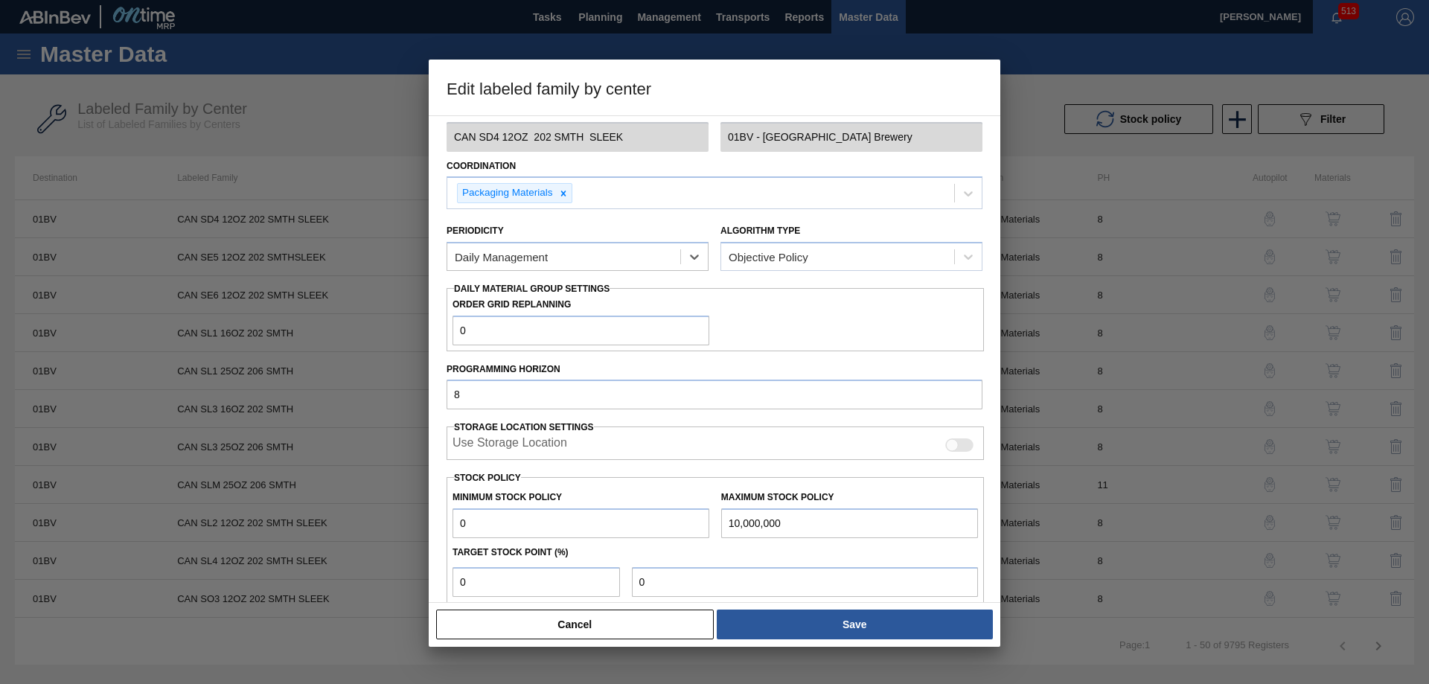
scroll to position [149, 0]
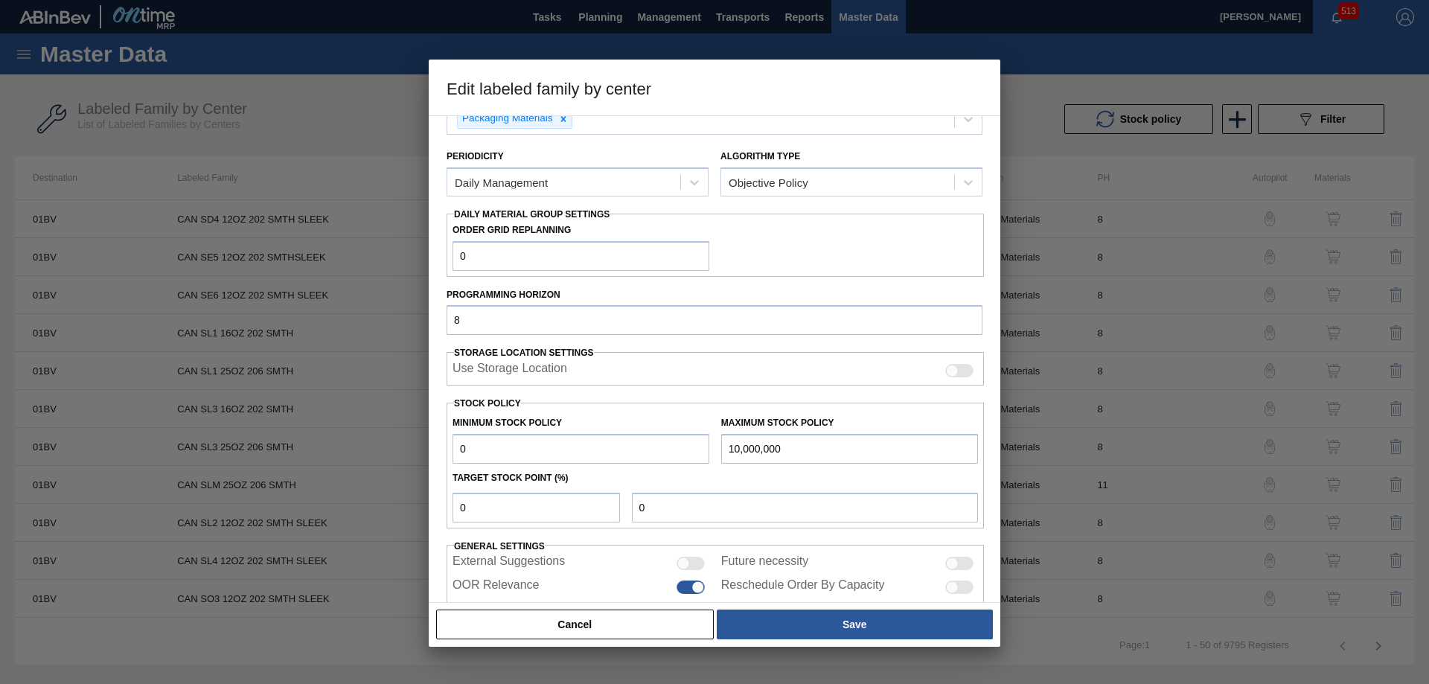
click at [556, 377] on label "Use Storage Location" at bounding box center [509, 371] width 115 height 18
click at [944, 377] on input "Use Storage Location" at bounding box center [944, 377] width 1 height 1
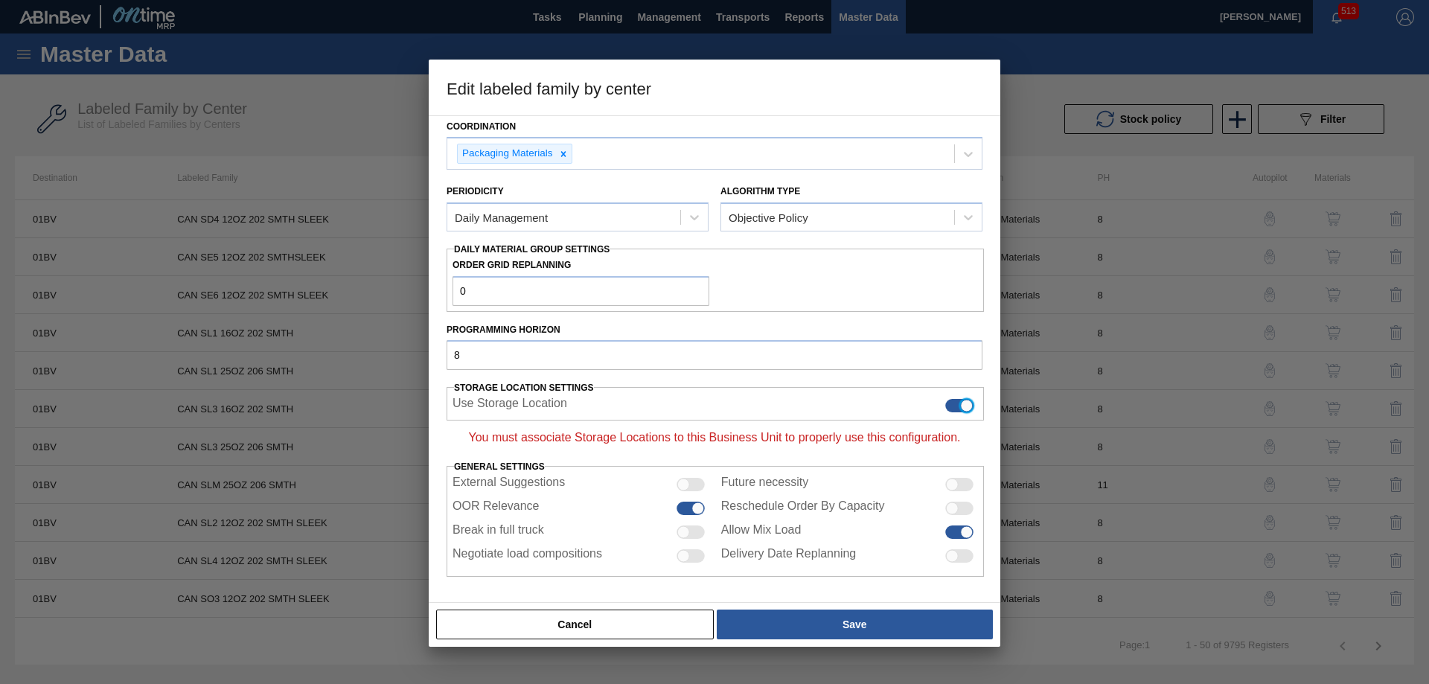
click at [960, 404] on div at bounding box center [966, 406] width 13 height 13
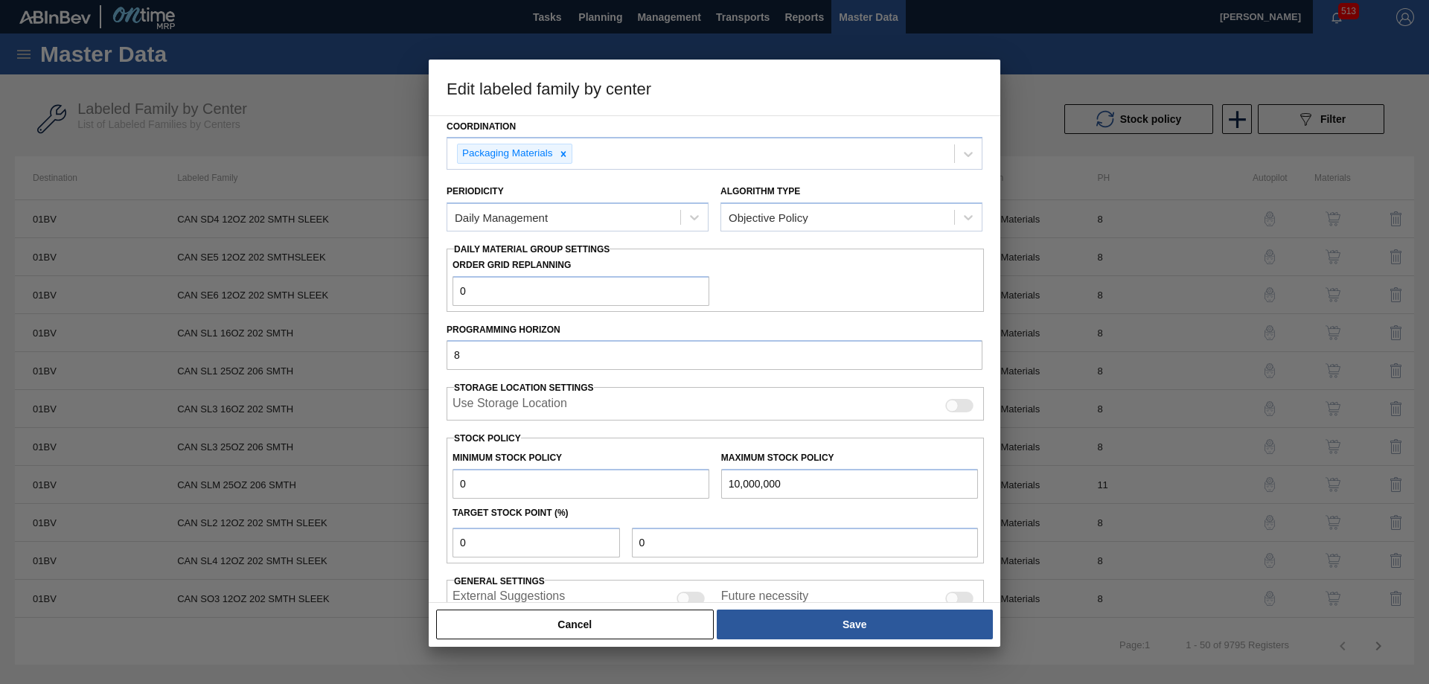
click at [963, 403] on div at bounding box center [959, 405] width 28 height 13
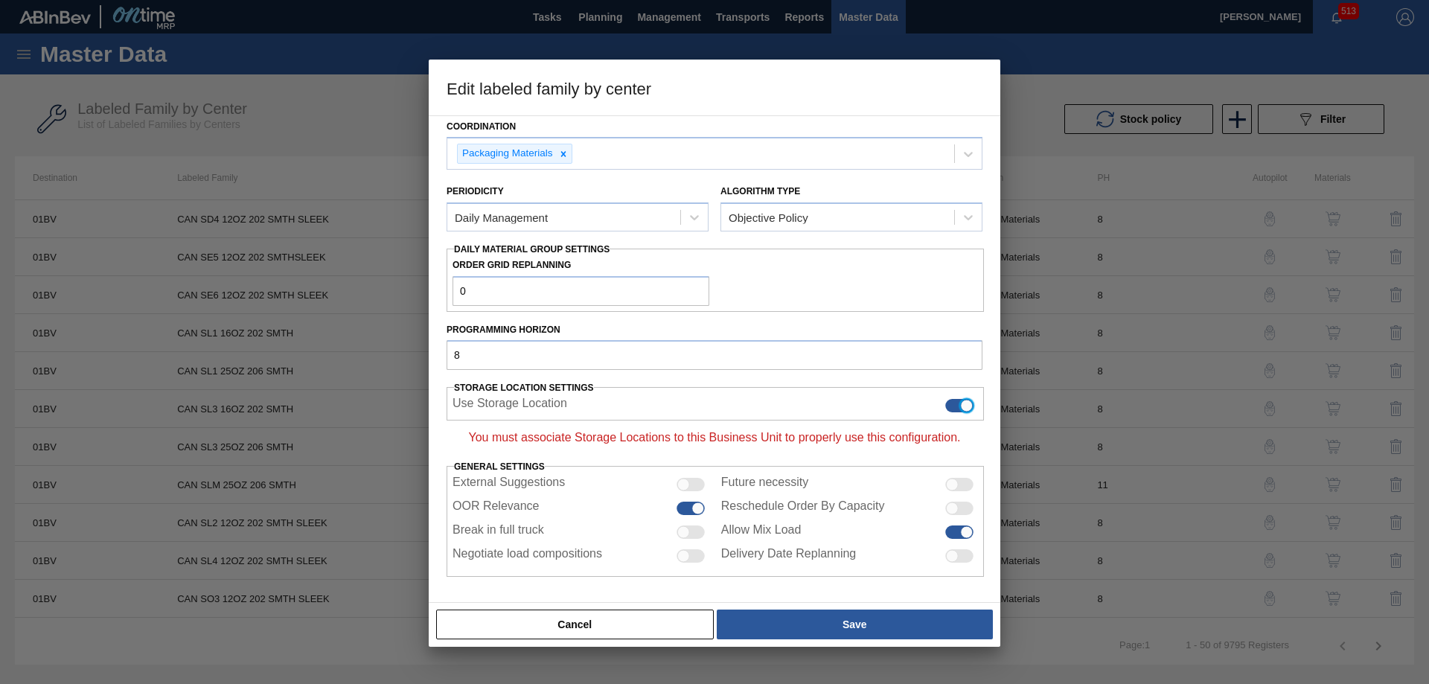
click at [957, 403] on div at bounding box center [959, 405] width 28 height 13
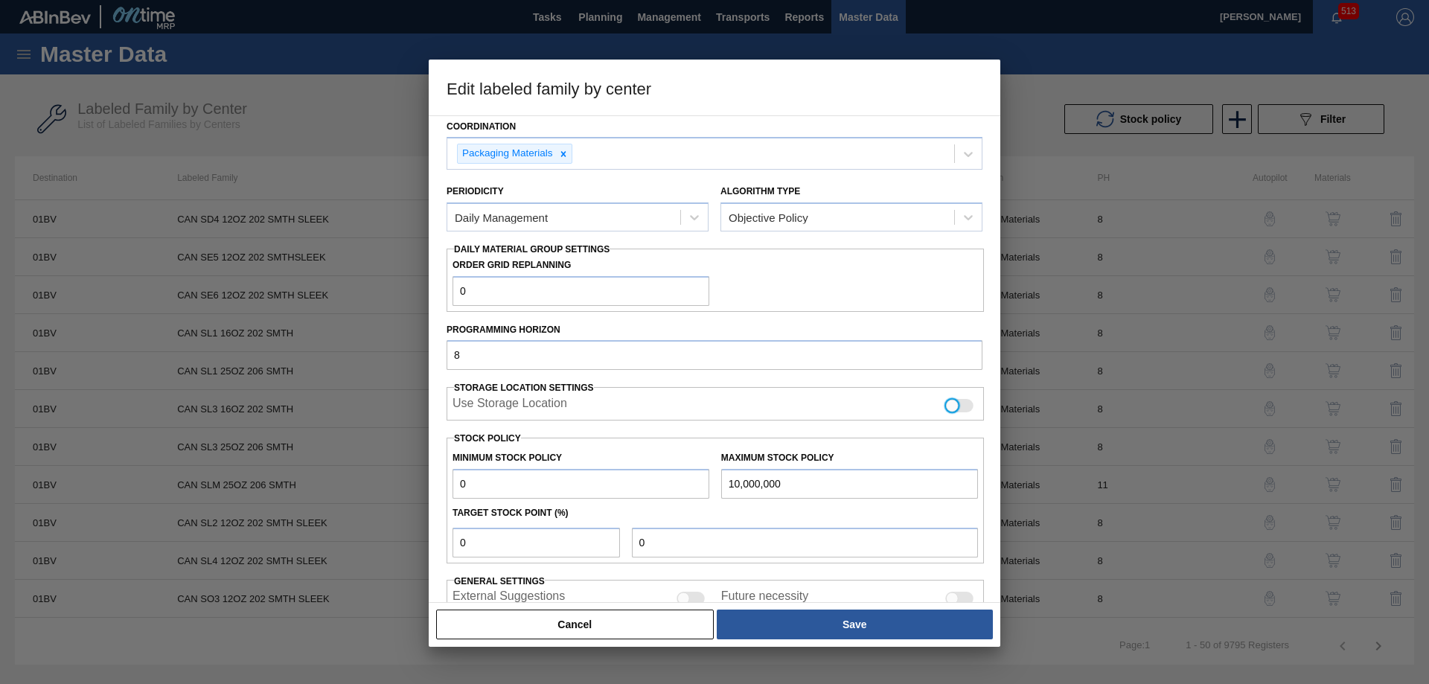
click at [956, 408] on div at bounding box center [959, 405] width 28 height 13
checkbox input "true"
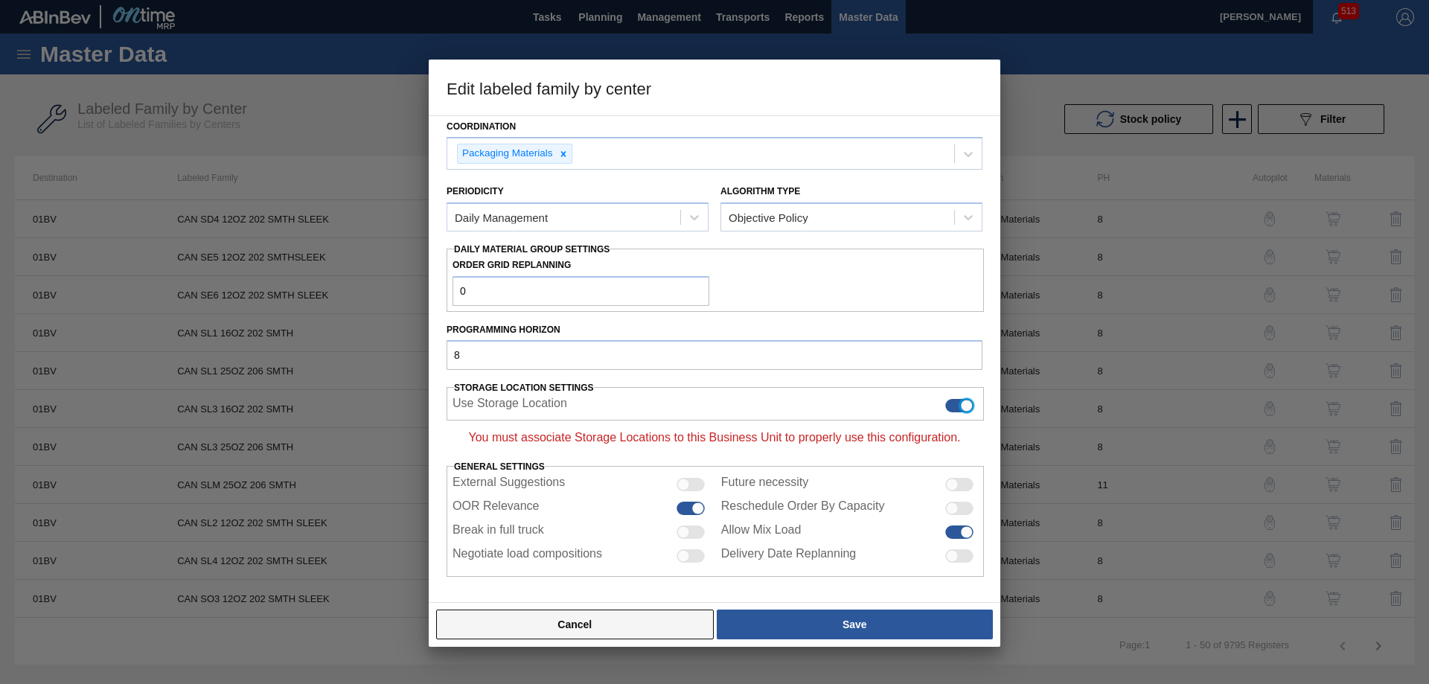
click at [595, 627] on button "Cancel" at bounding box center [575, 624] width 278 height 30
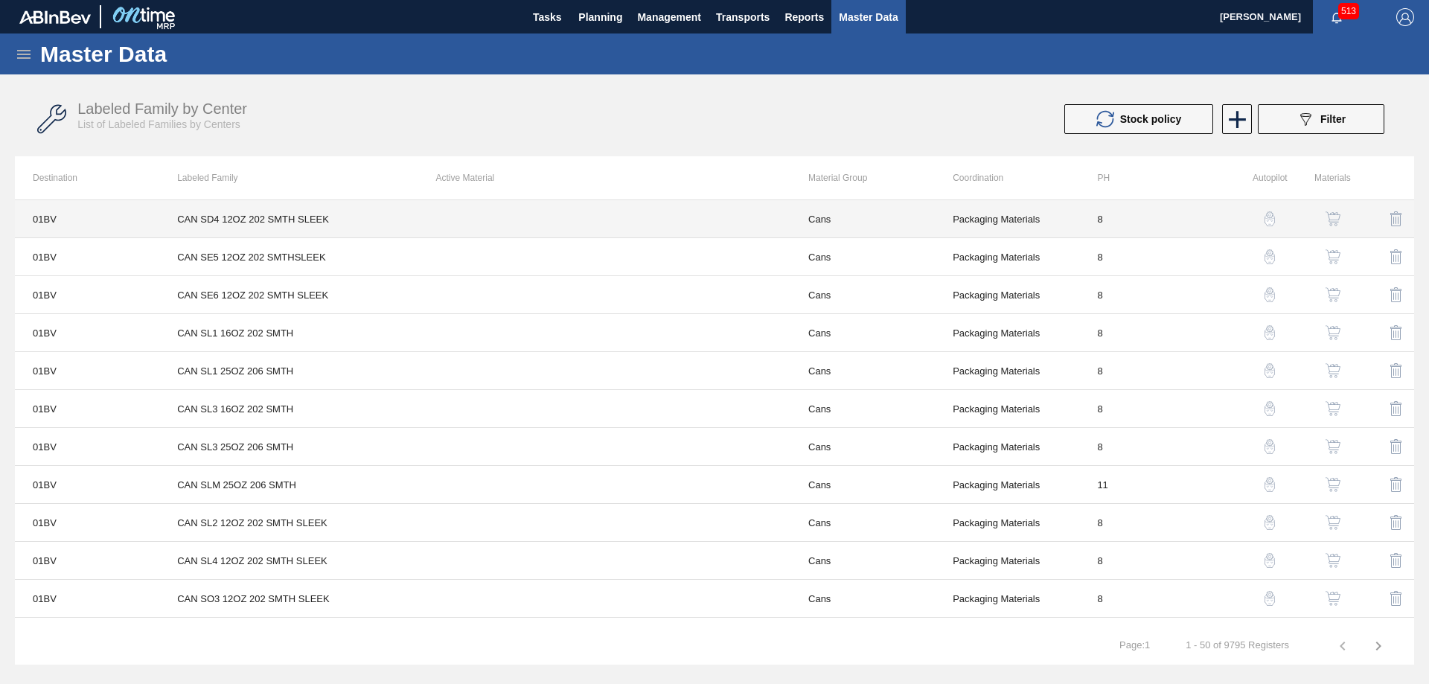
click at [830, 224] on td "Cans" at bounding box center [862, 219] width 144 height 38
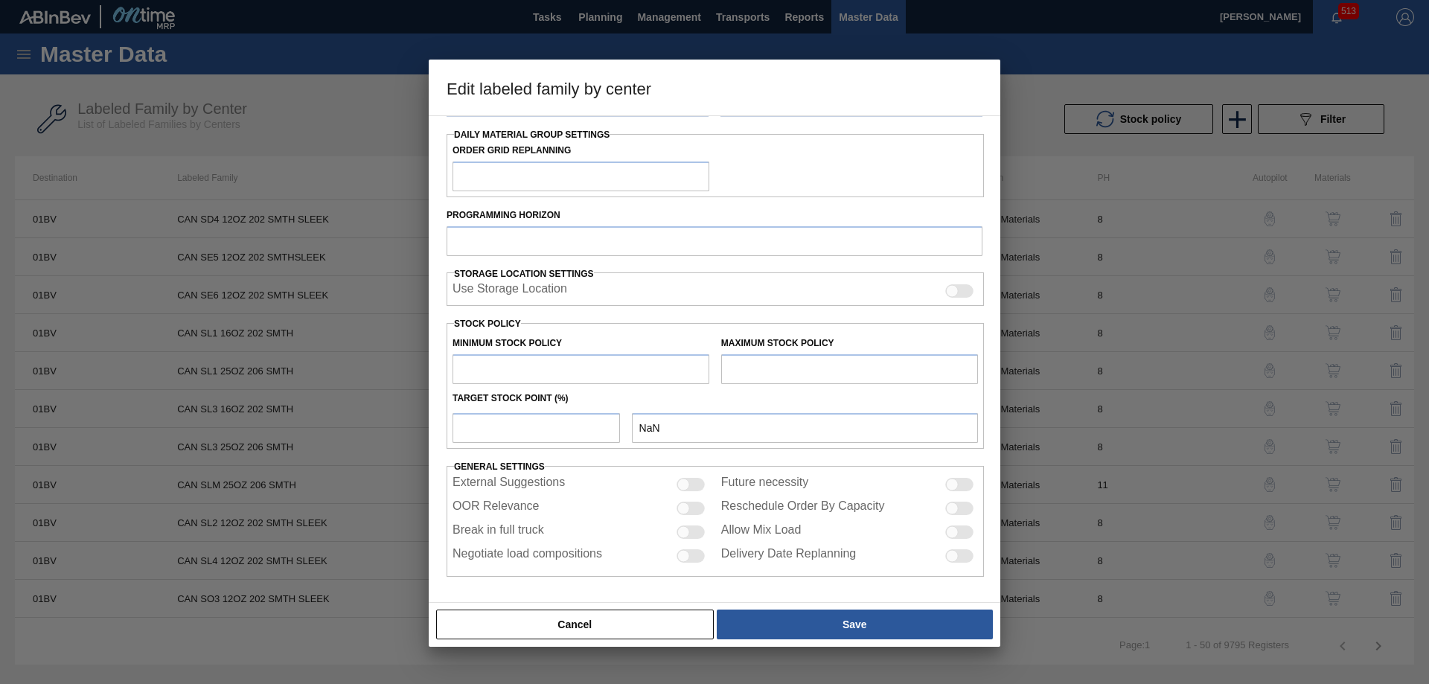
type input "Cans"
type input "CAN SD4 12OZ 202 SMTH SLEEK"
type input "01BV - [GEOGRAPHIC_DATA] Brewery"
type input "8"
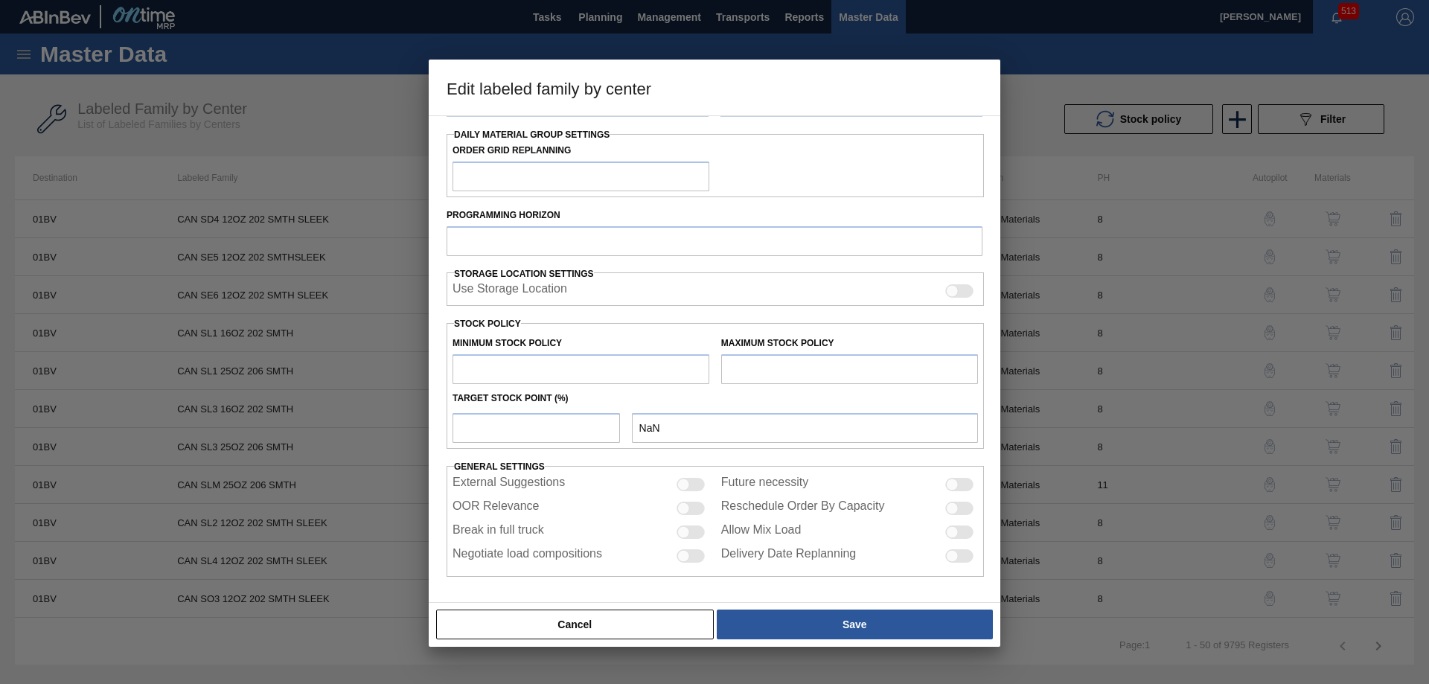
type input "0"
type input "10,000,000"
type input "0"
checkbox input "true"
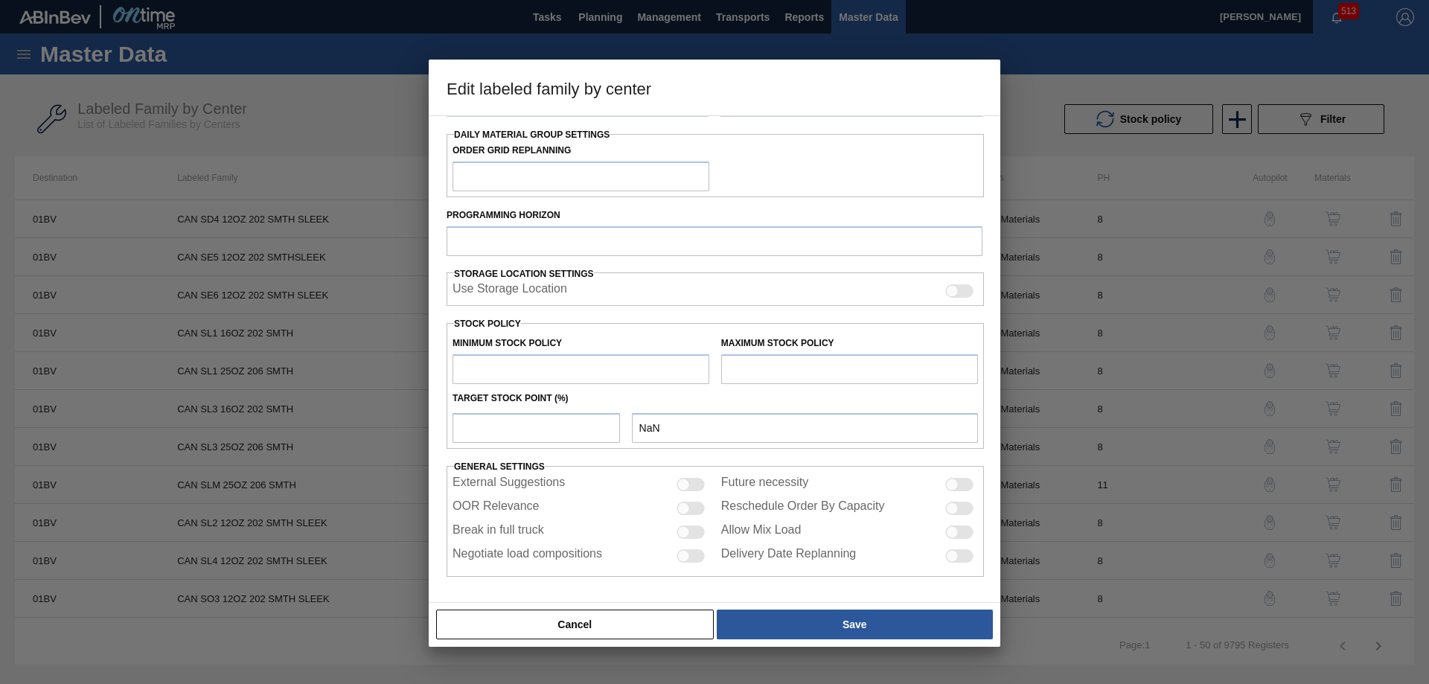
checkbox input "true"
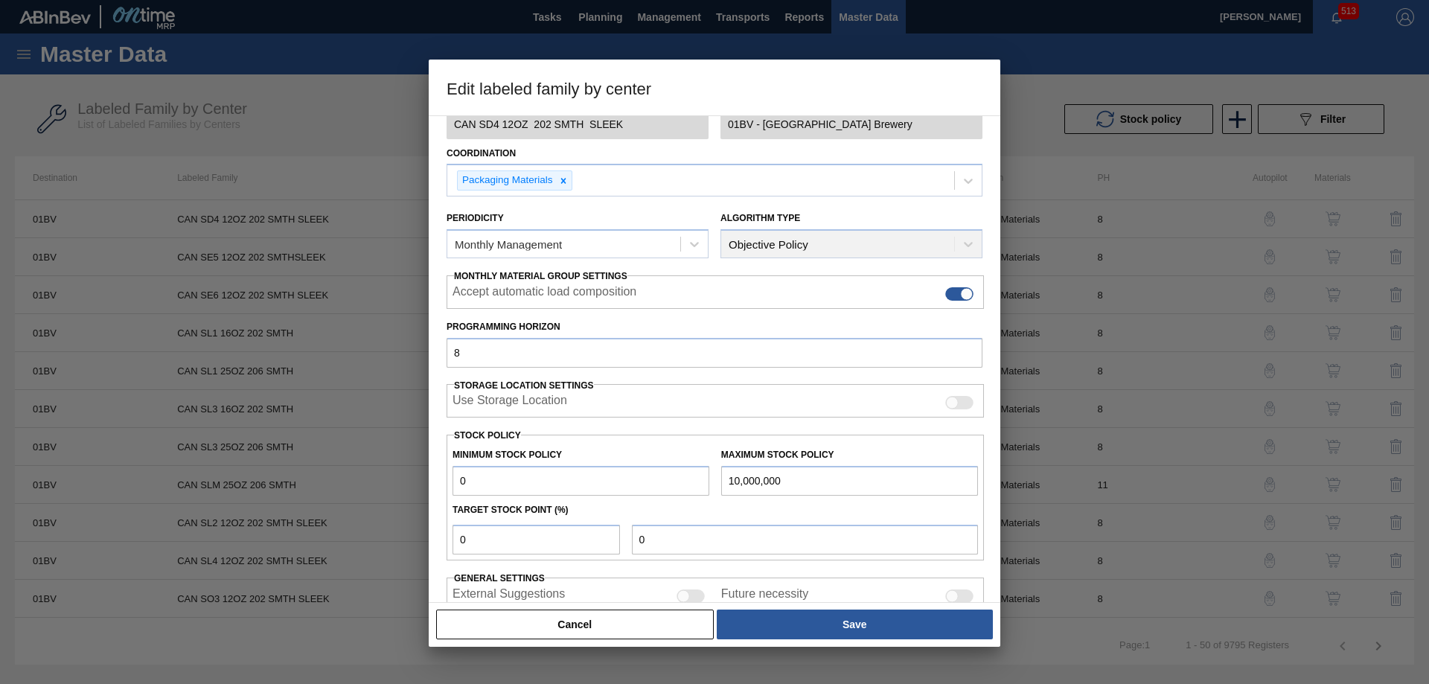
scroll to position [0, 0]
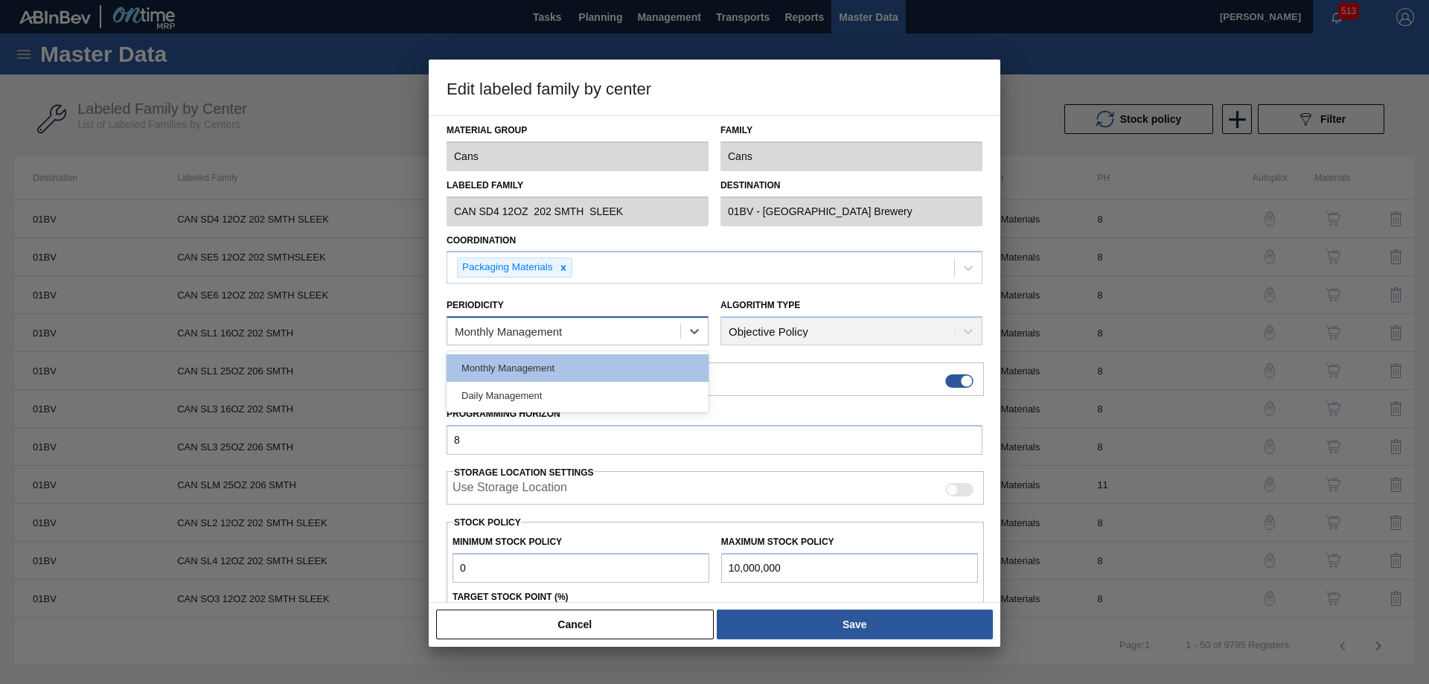
click at [538, 319] on div "Monthly Management" at bounding box center [577, 330] width 262 height 29
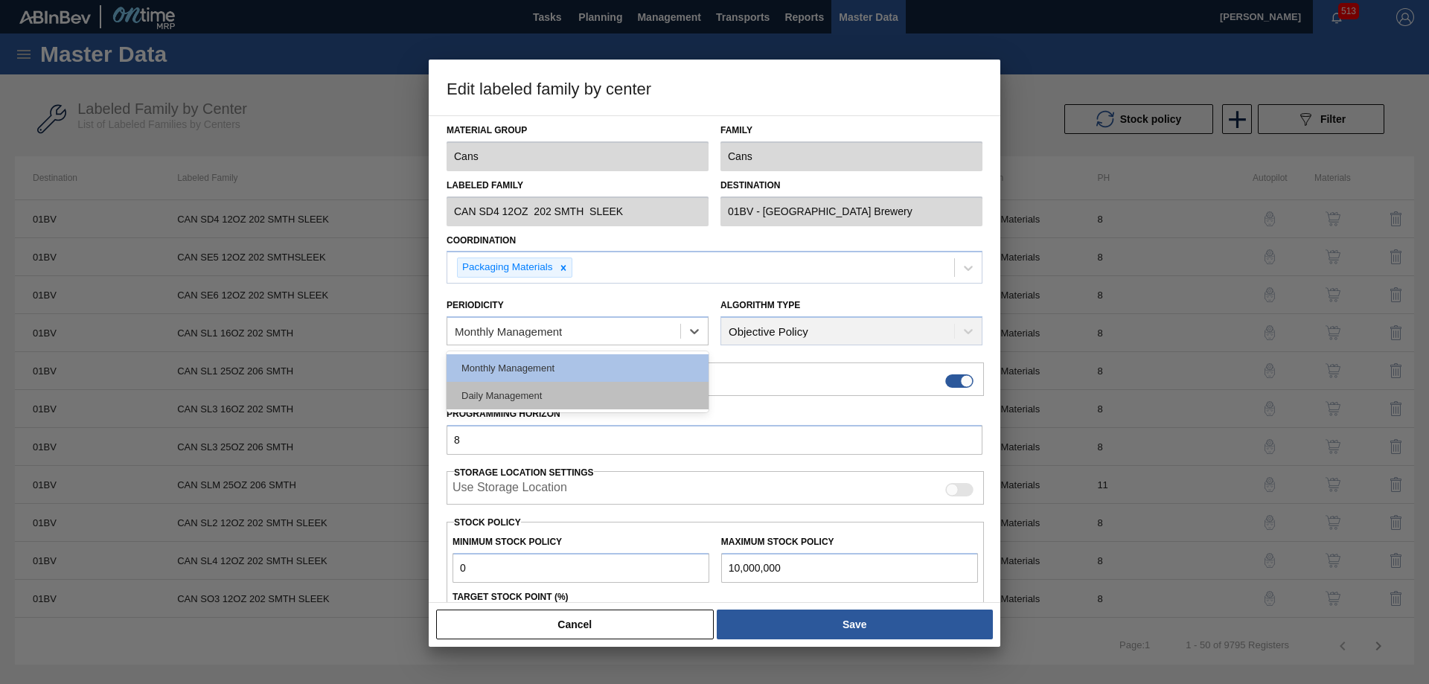
click at [531, 389] on div "Daily Management" at bounding box center [577, 396] width 262 height 28
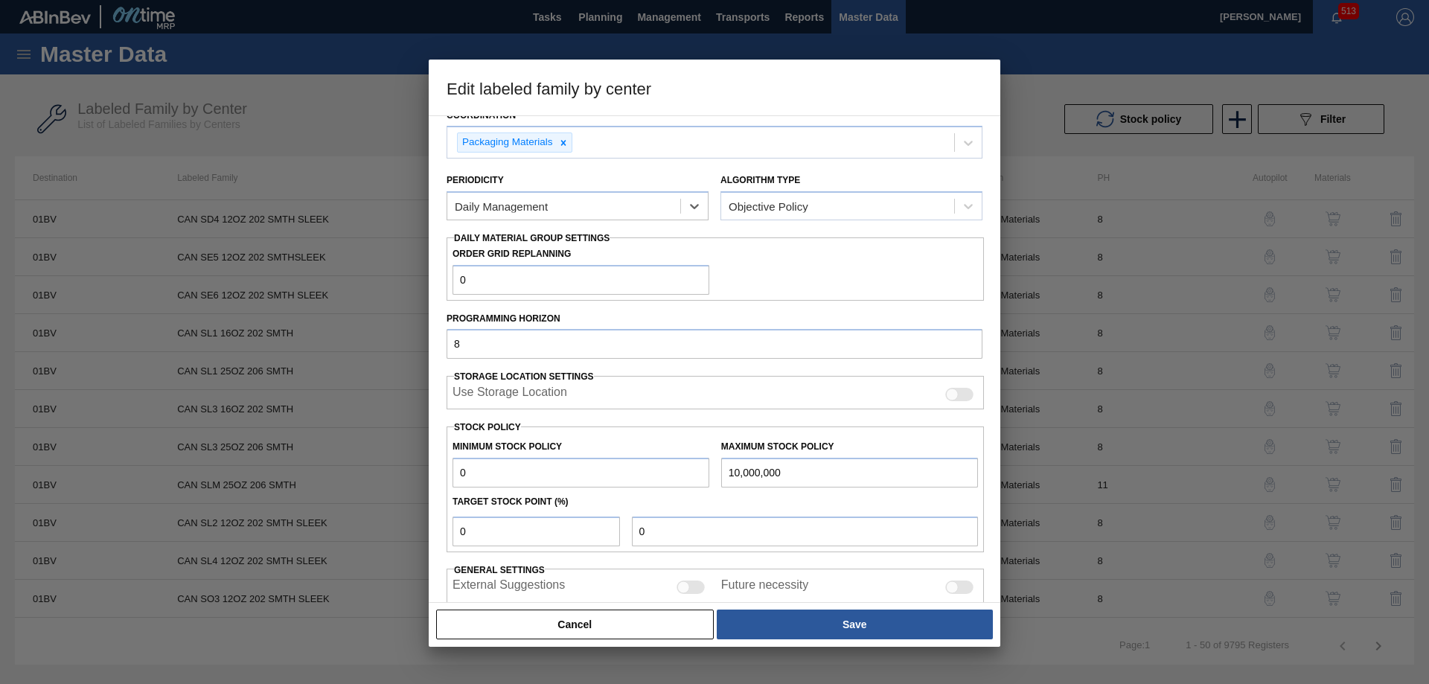
scroll to position [228, 0]
